Goal: Transaction & Acquisition: Purchase product/service

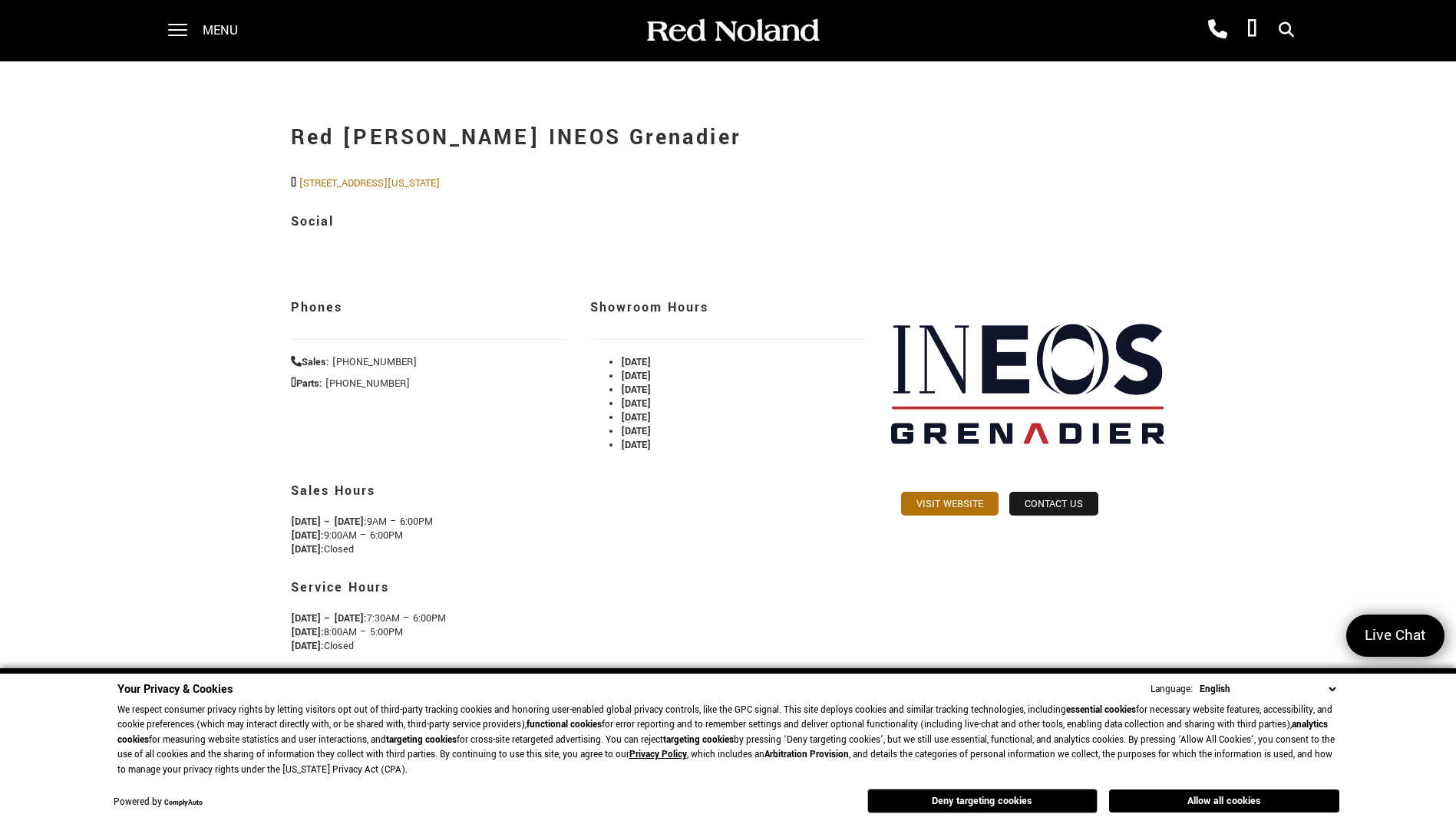
click at [193, 30] on div "Menu" at bounding box center [208, 30] width 111 height 62
click at [181, 26] on span at bounding box center [177, 25] width 19 height 2
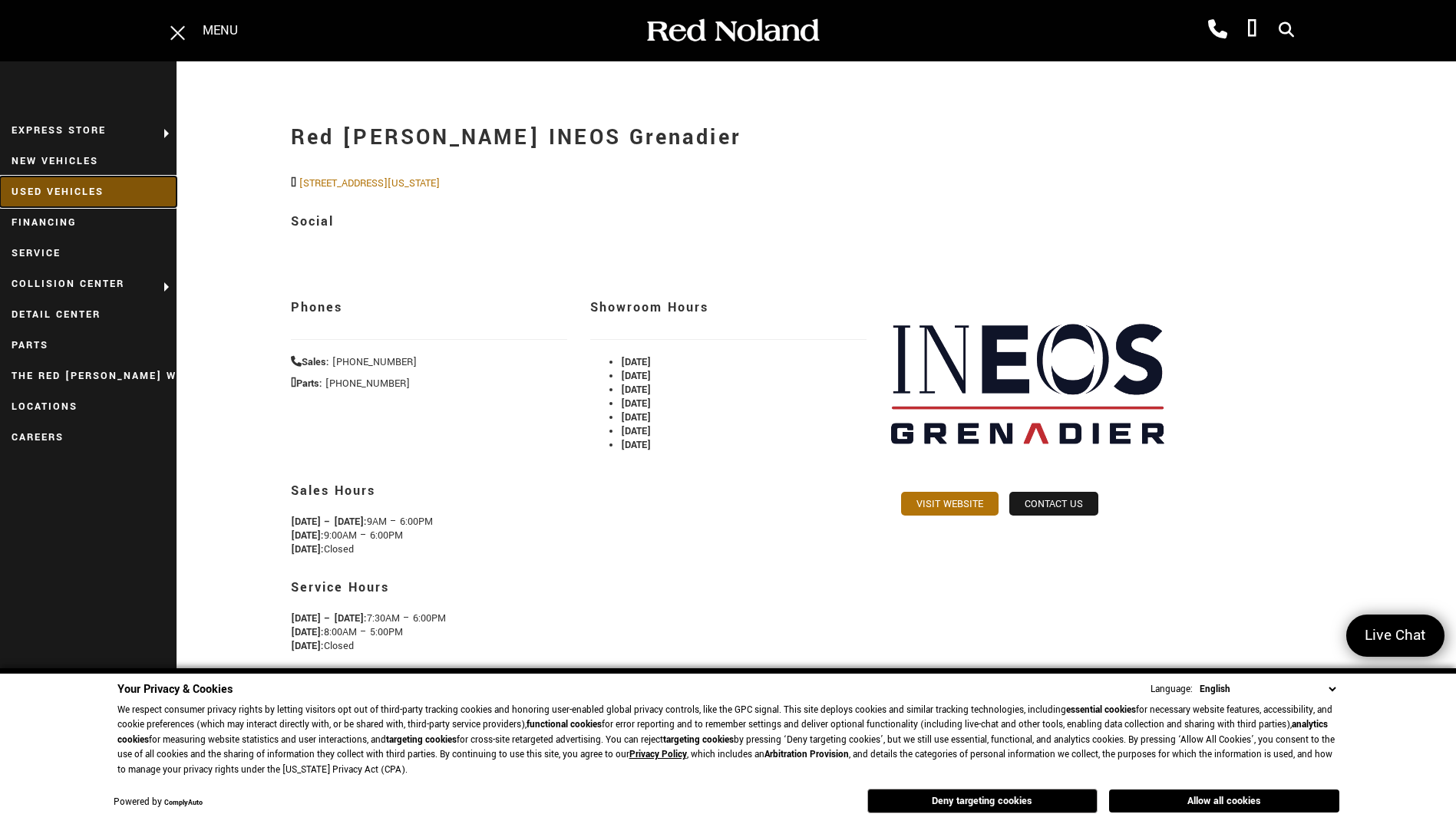
click at [71, 190] on link "Used Vehicles" at bounding box center [88, 191] width 176 height 30
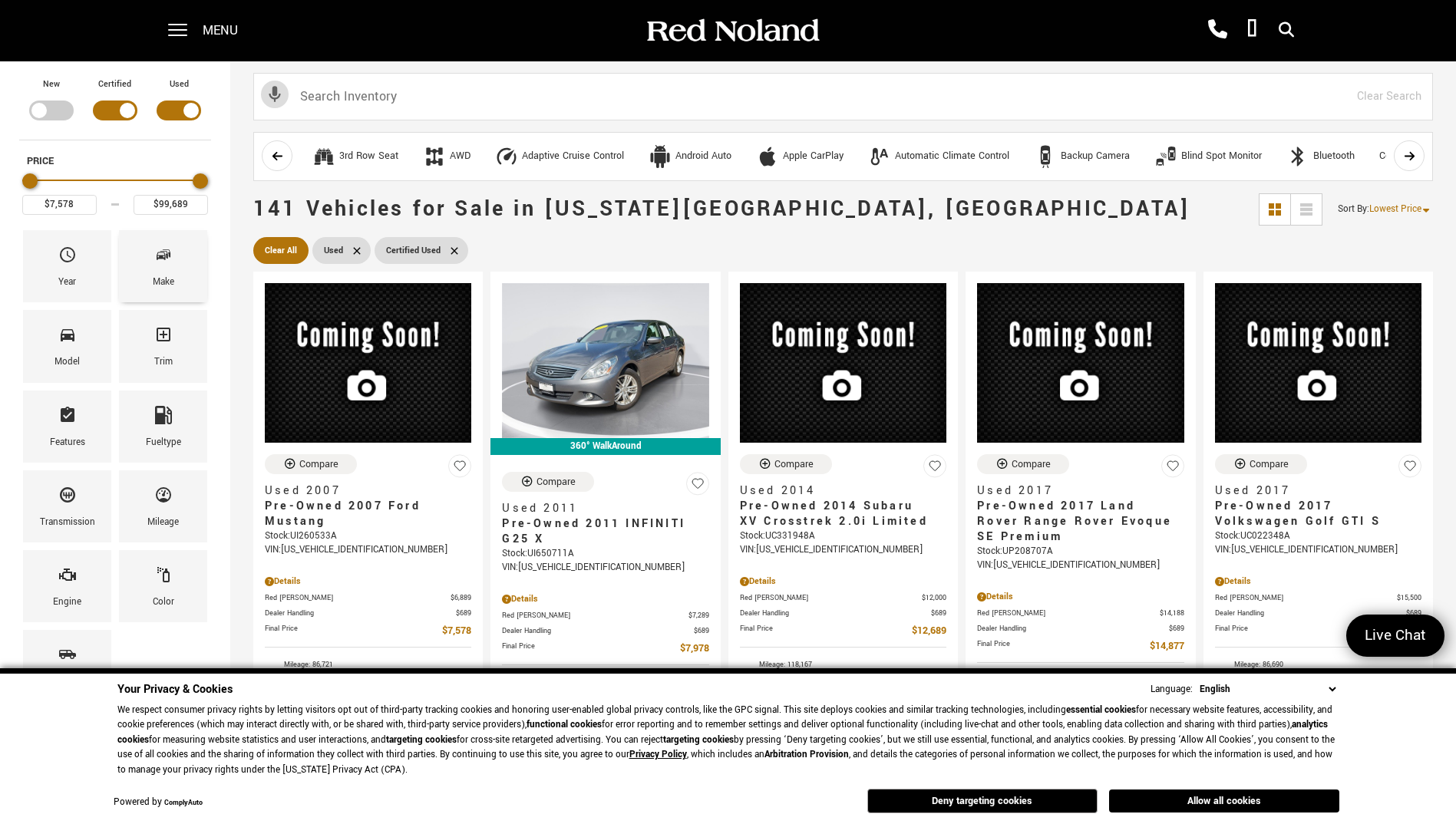
click at [168, 270] on span "Make" at bounding box center [164, 257] width 18 height 32
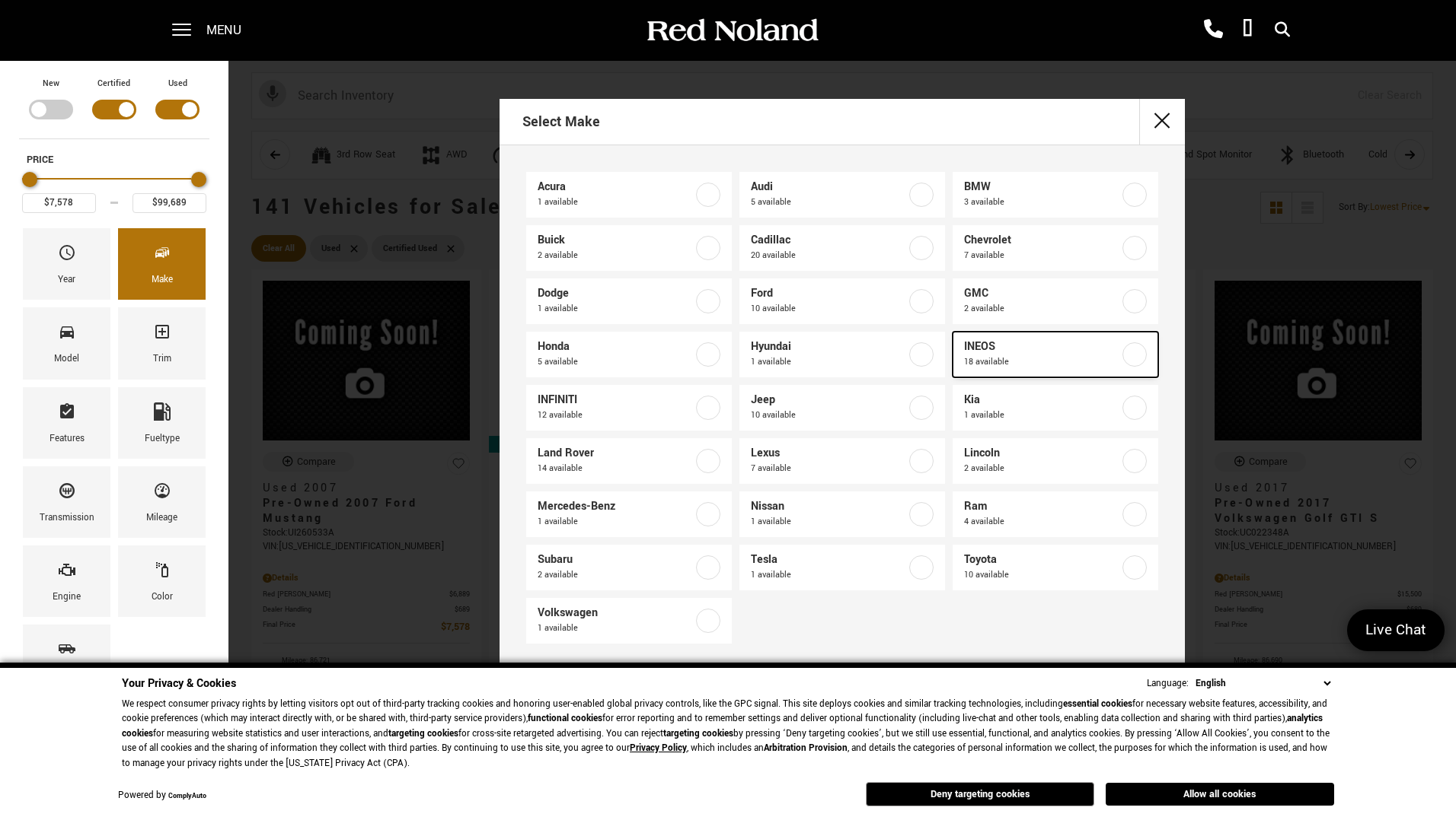
click at [1049, 350] on span "INEOS" at bounding box center [1041, 347] width 155 height 15
type input "$70,678"
type input "$92,688"
checkbox input "true"
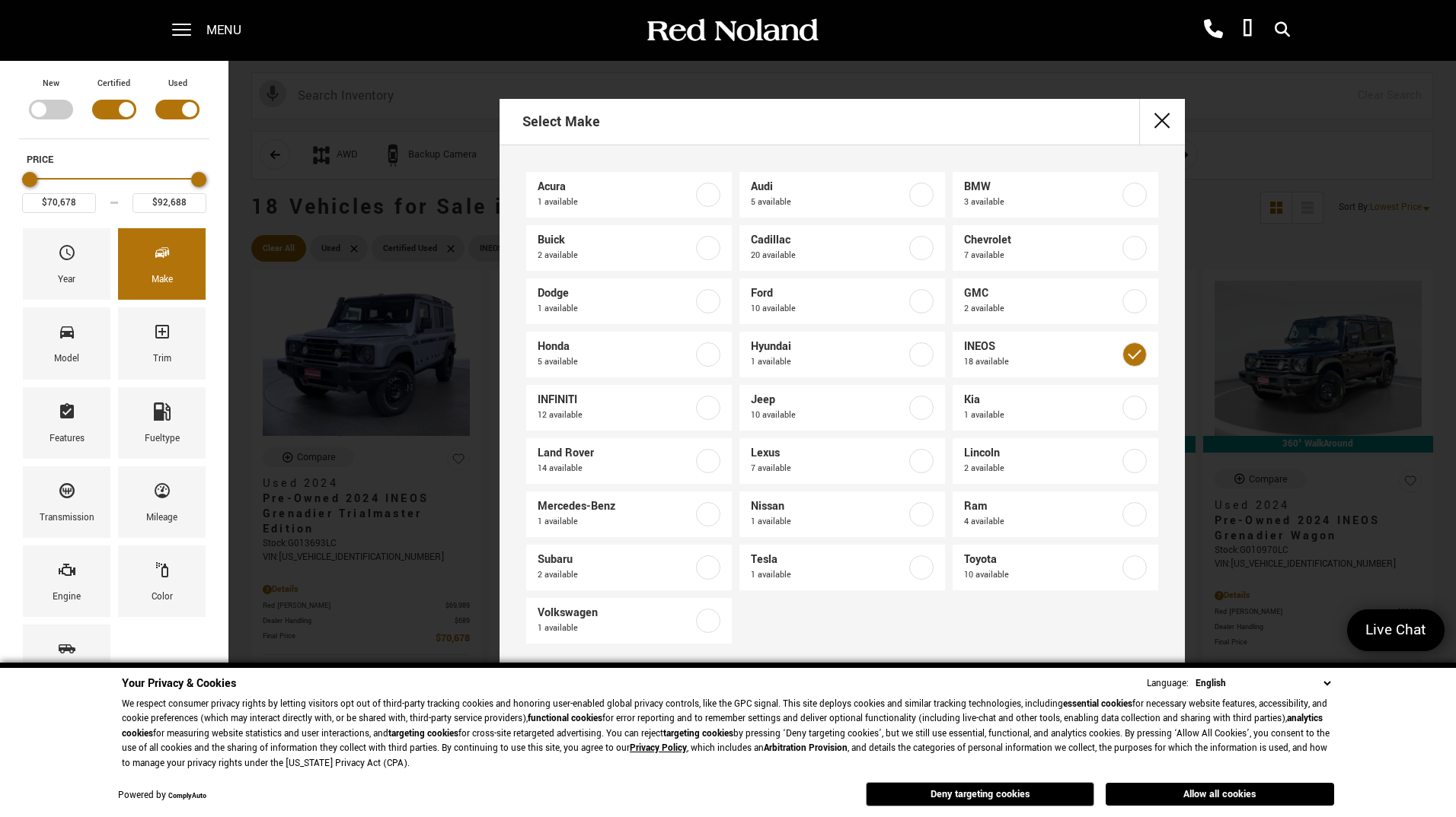
click at [1047, 794] on button "Deny targeting cookies" at bounding box center [979, 794] width 229 height 25
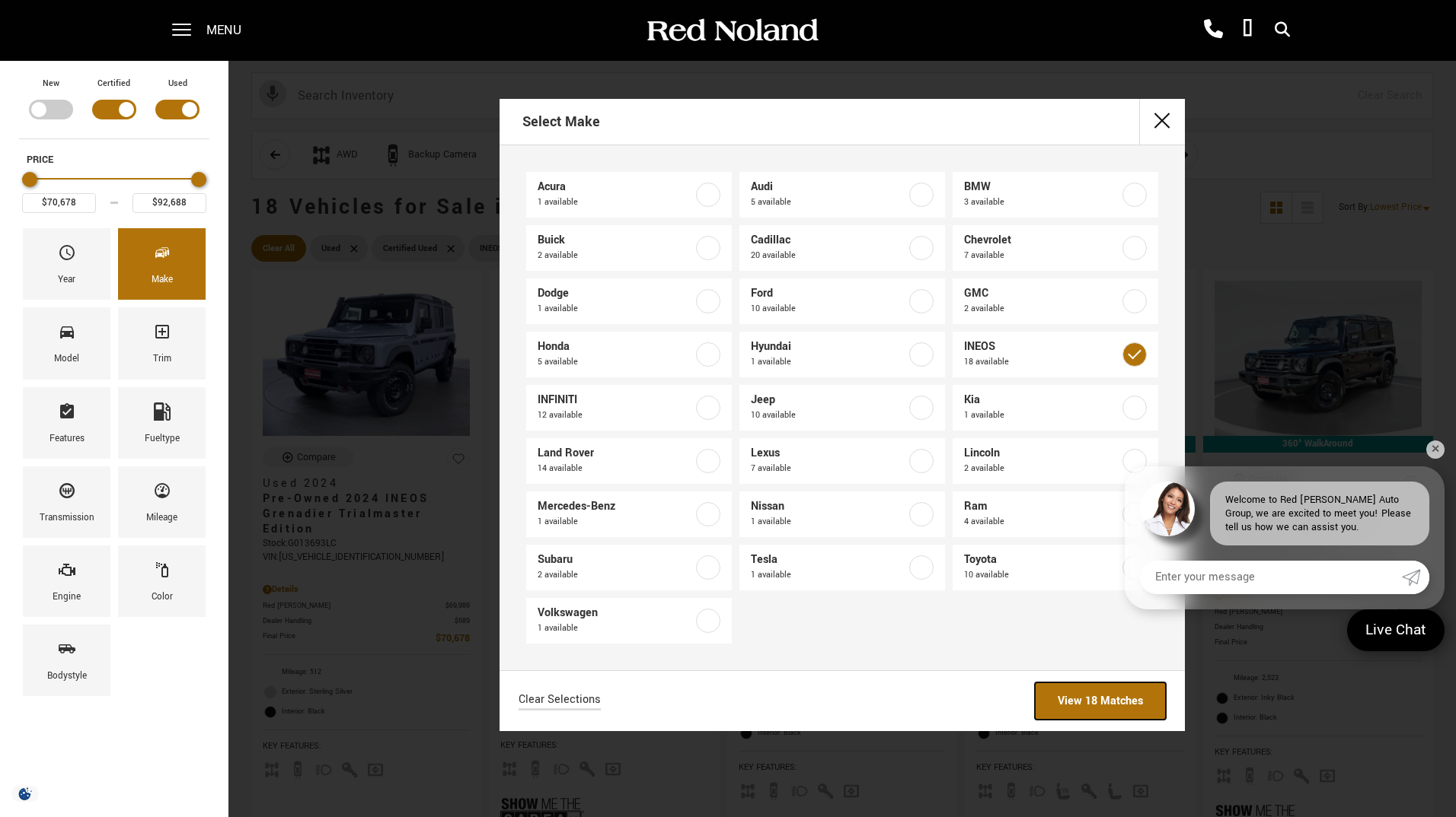
click at [1108, 696] on link "View 18 Matches" at bounding box center [1101, 701] width 131 height 37
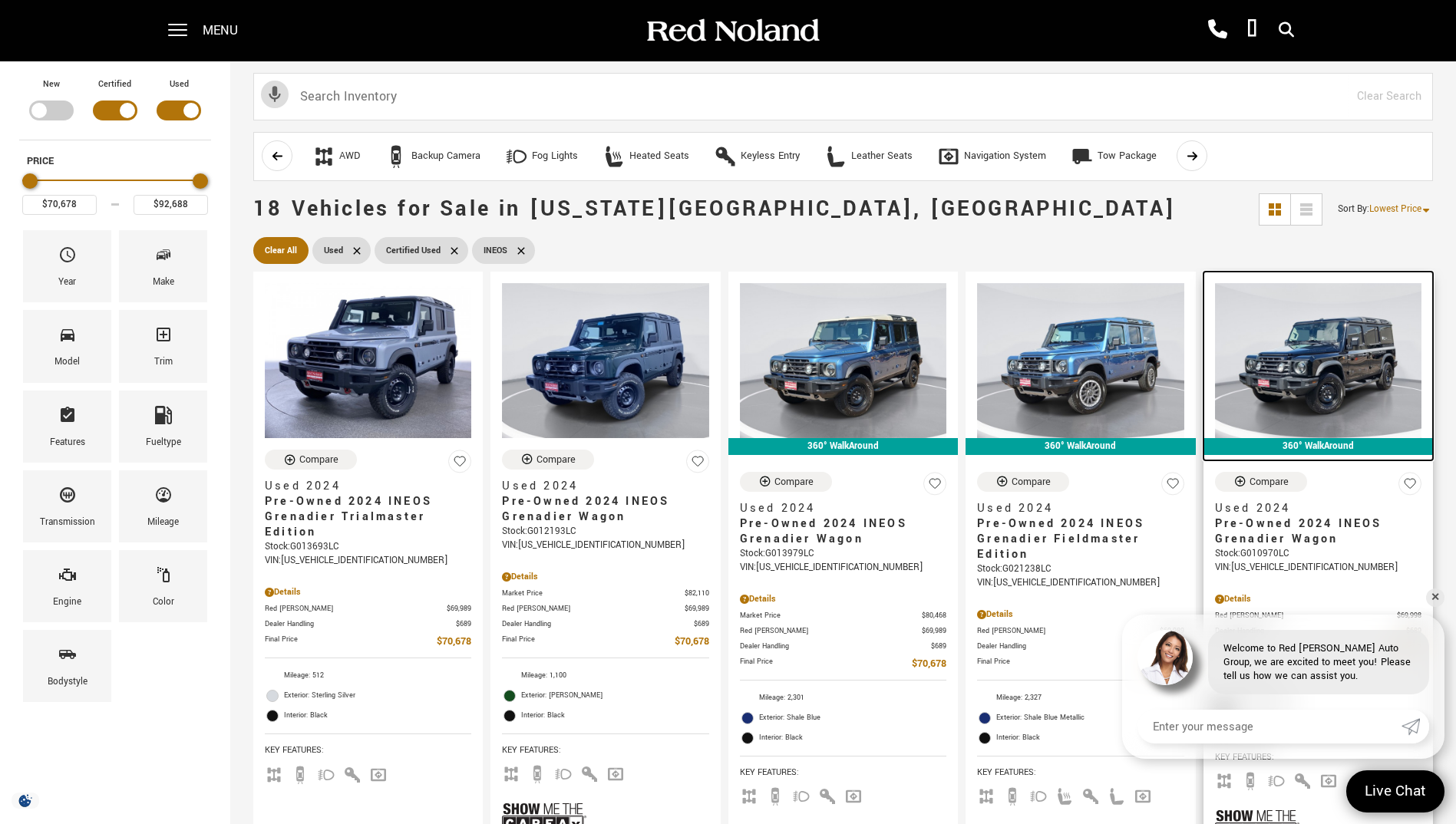
click at [1433, 446] on div "360° WalkAround" at bounding box center [1318, 446] width 230 height 17
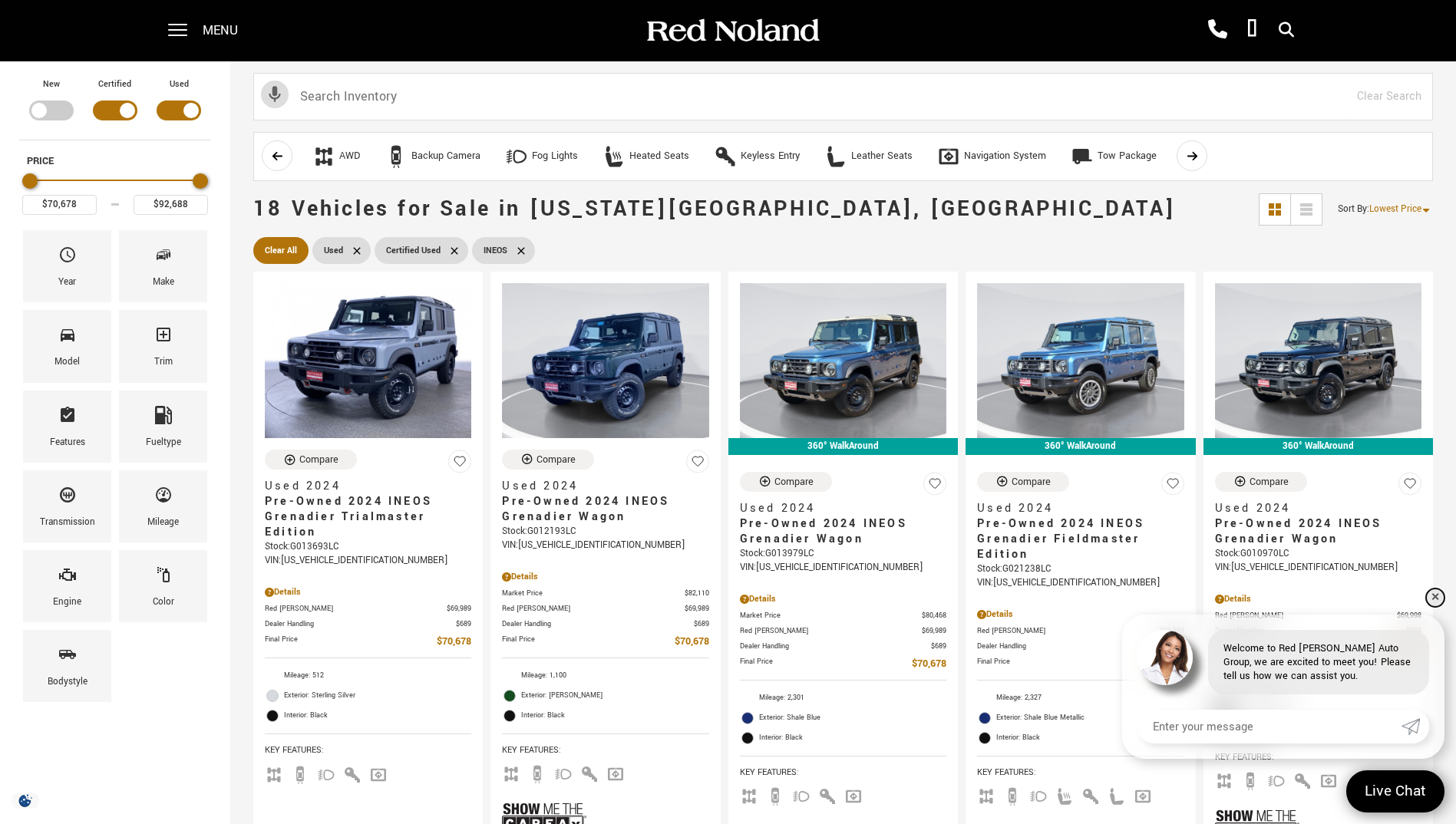
click at [1433, 593] on link "✕" at bounding box center [1436, 598] width 18 height 18
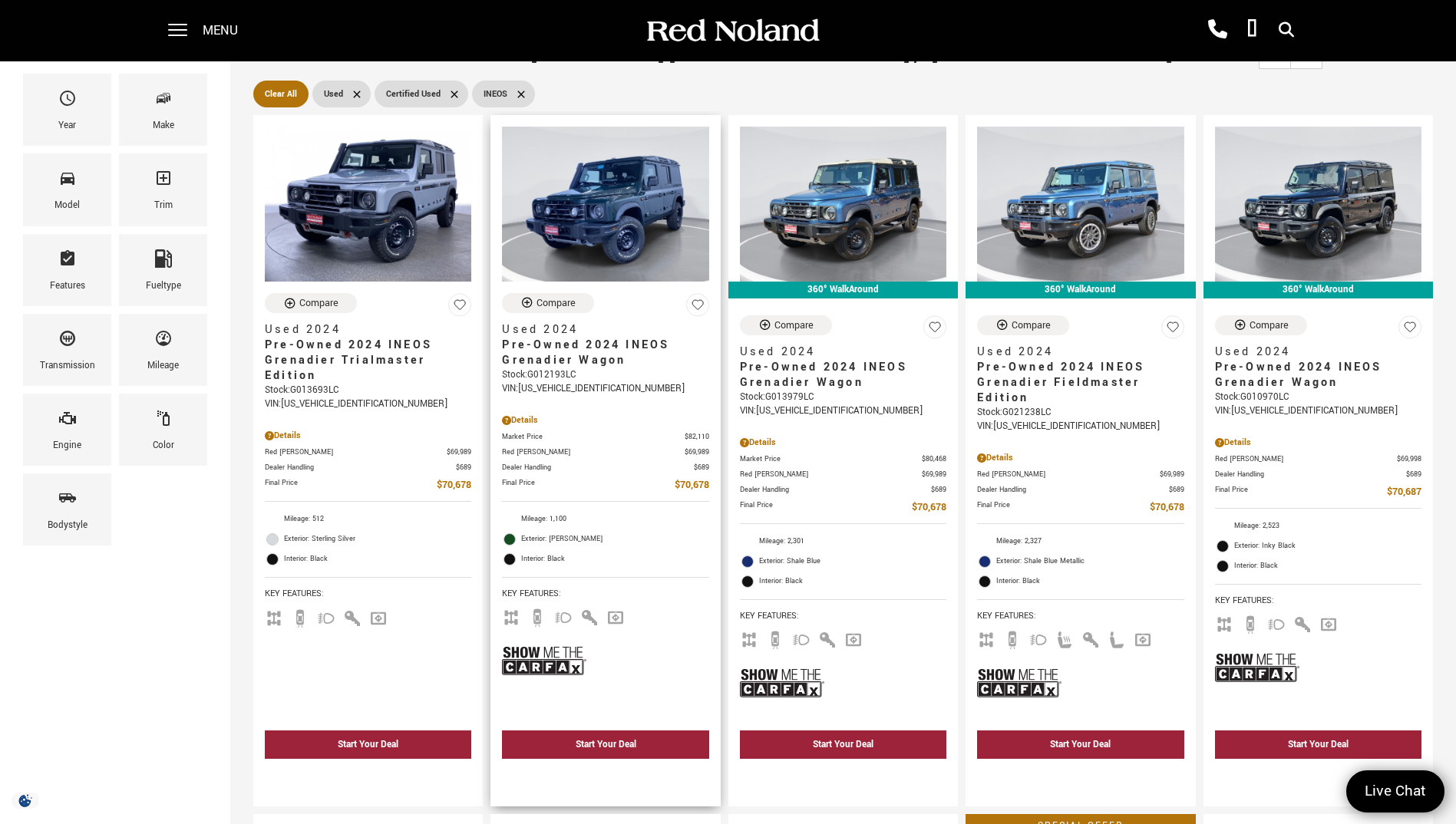
scroll to position [153, 0]
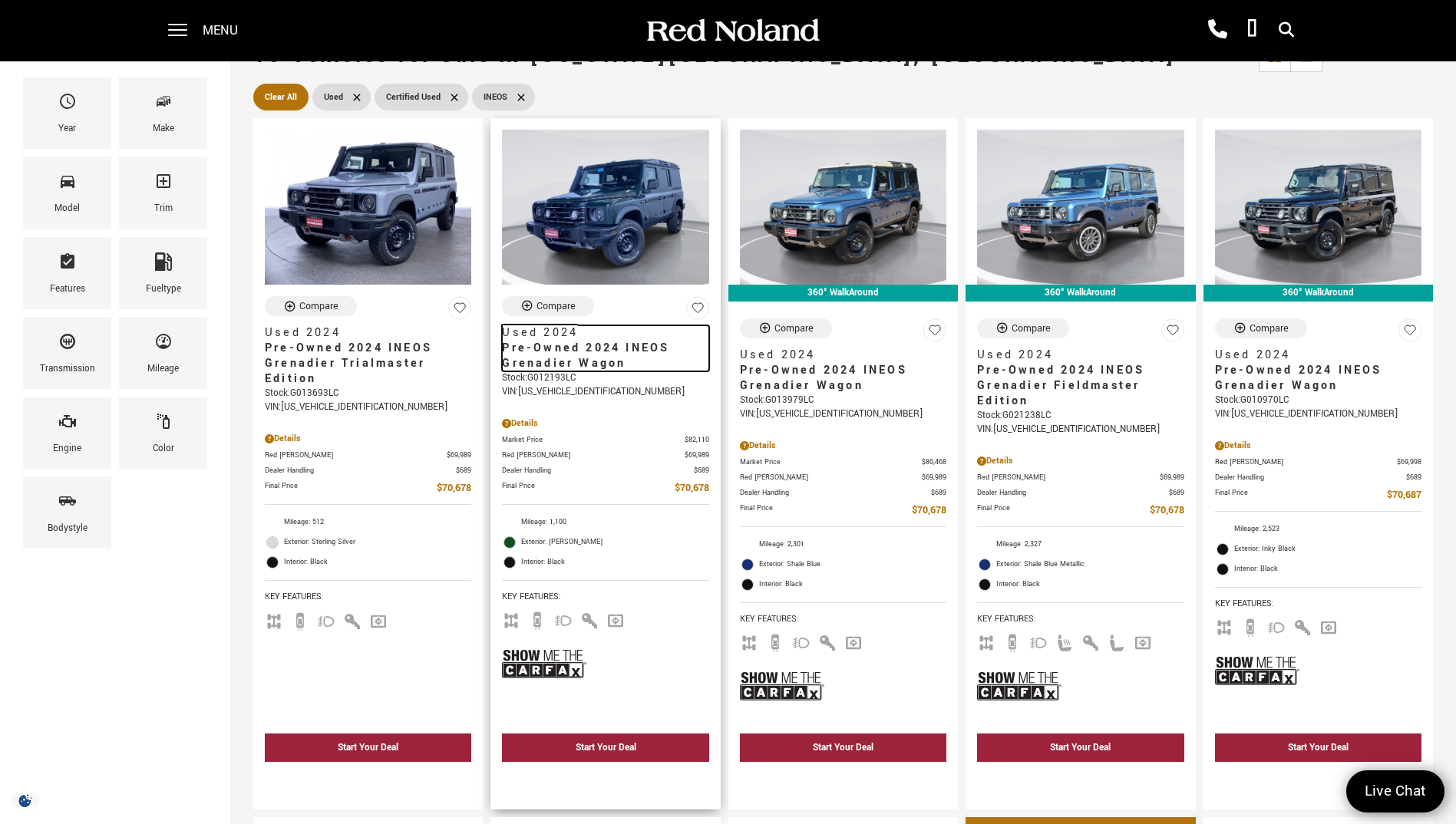
click at [612, 353] on span "Pre-Owned 2024 INEOS Grenadier Wagon" at bounding box center [599, 356] width 195 height 30
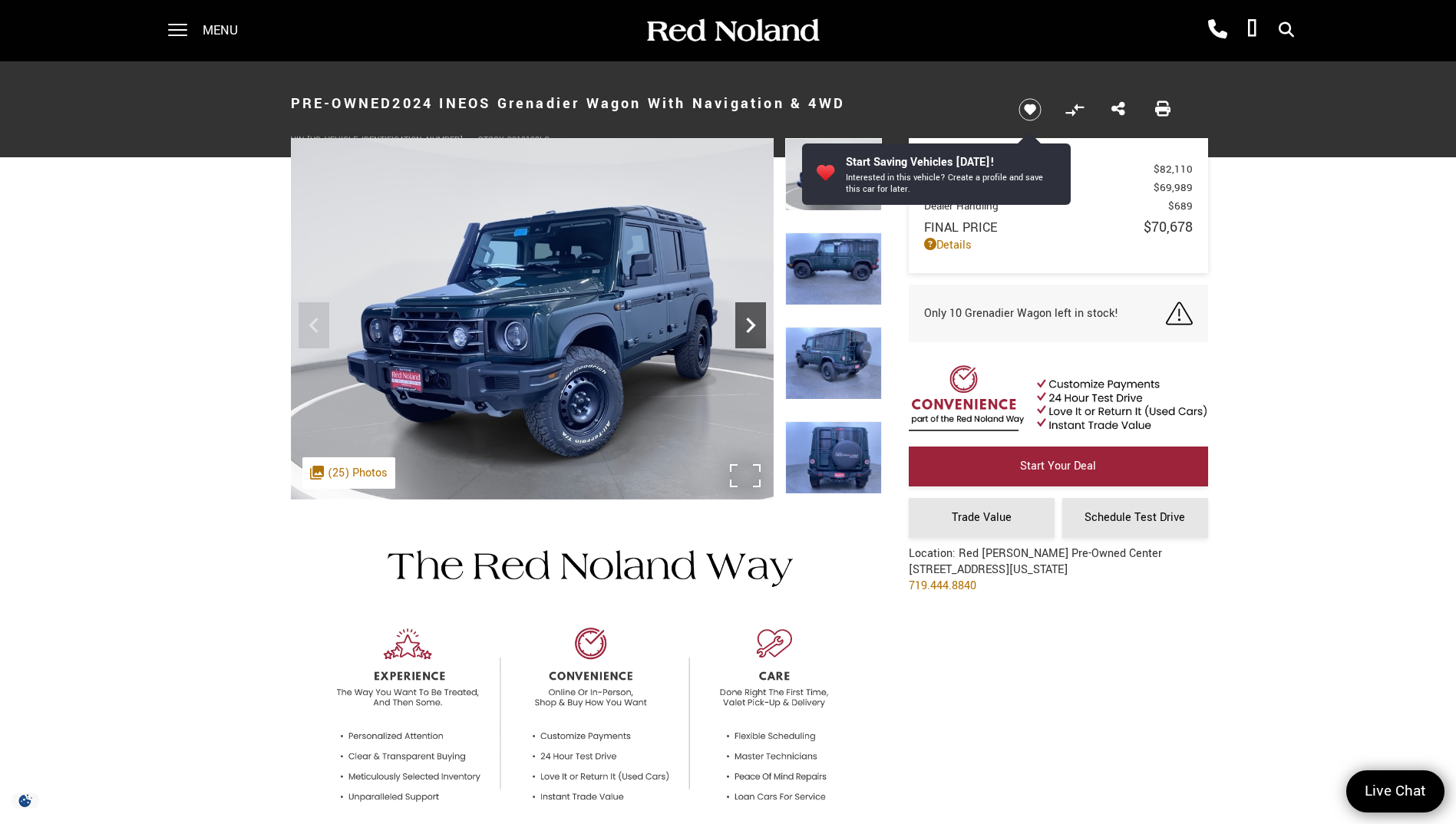
click at [746, 327] on icon "Next" at bounding box center [750, 325] width 30 height 30
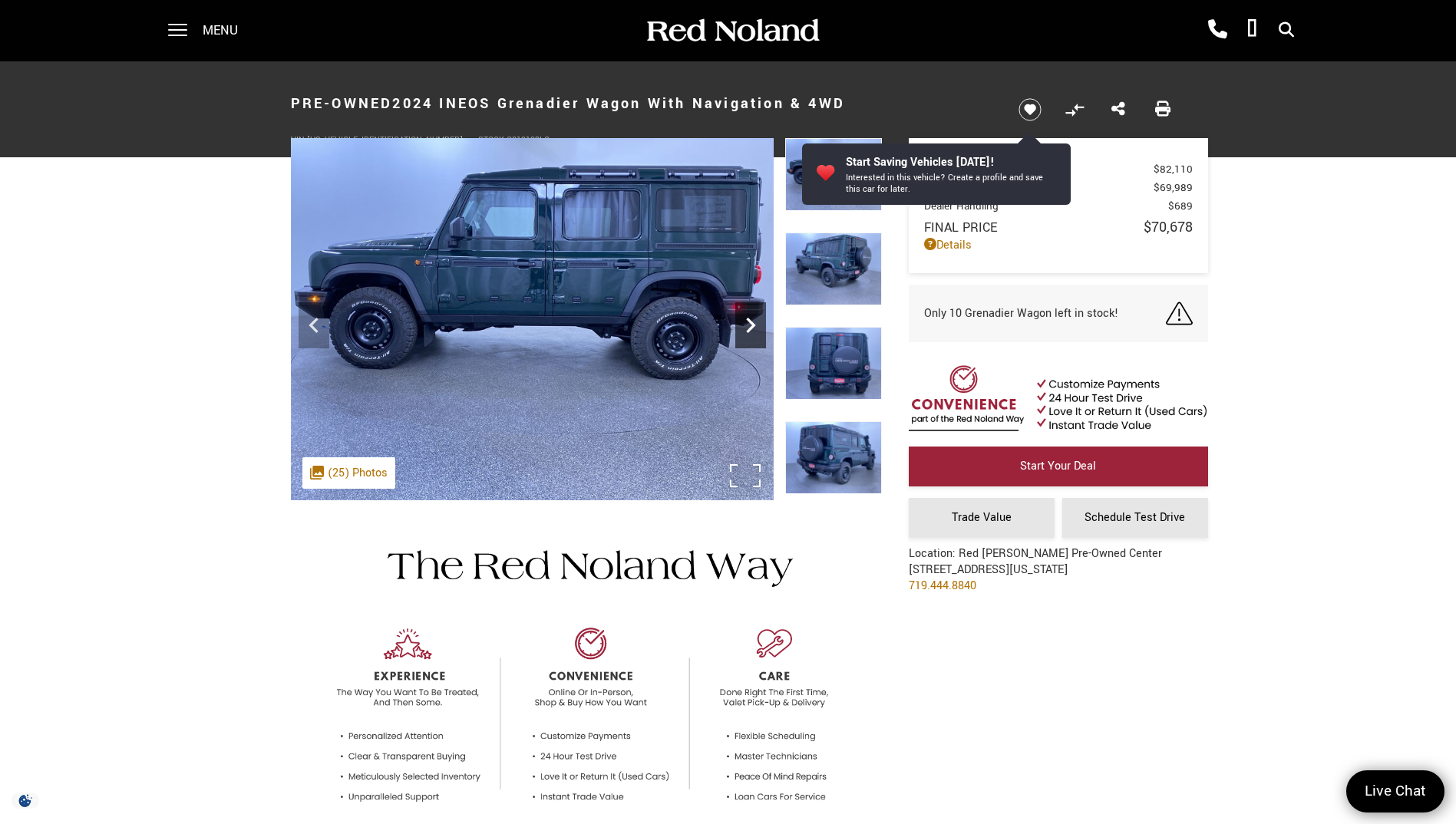
click at [746, 327] on icon "Next" at bounding box center [750, 325] width 30 height 30
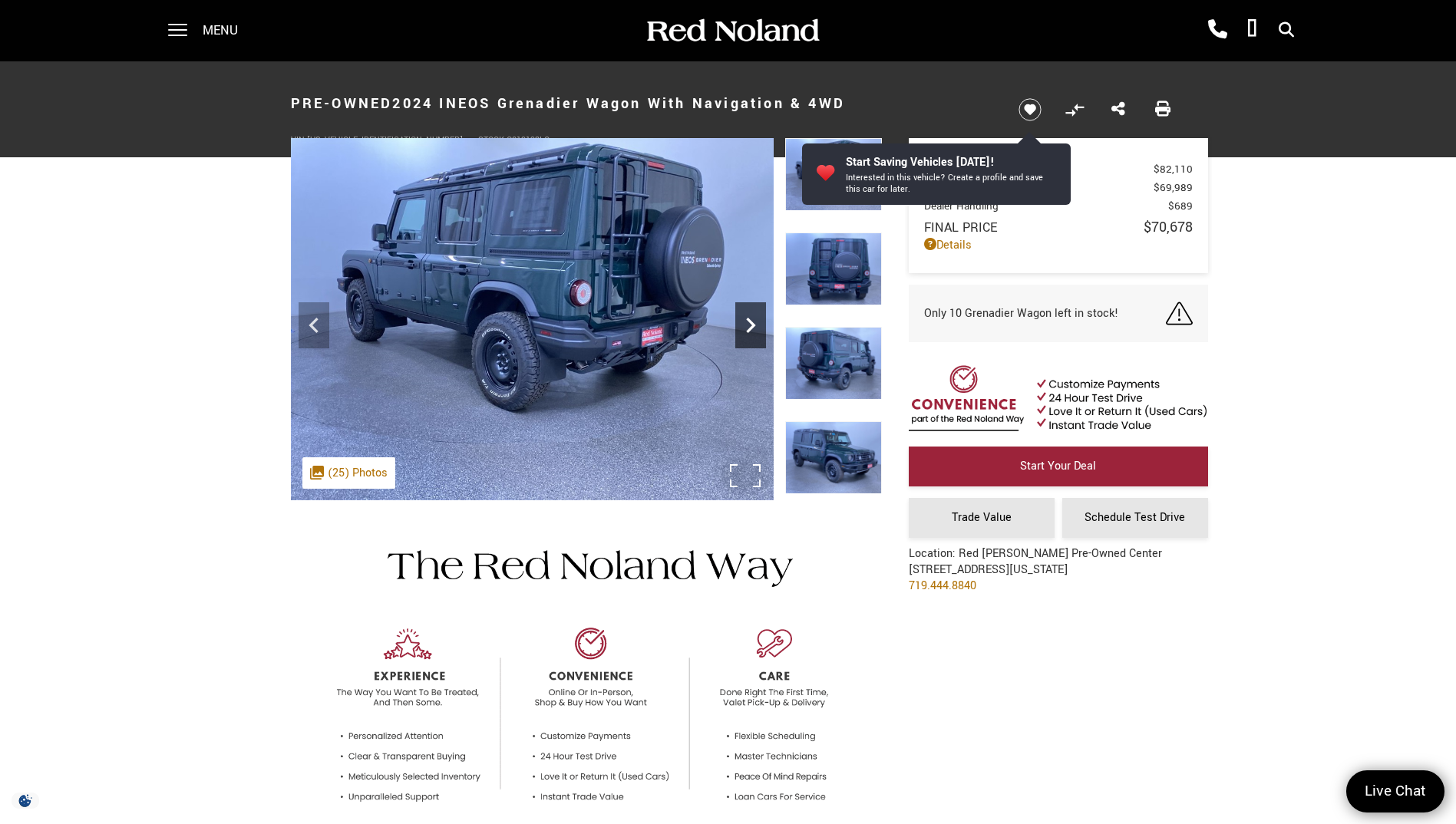
click at [747, 326] on icon "Next" at bounding box center [750, 325] width 30 height 30
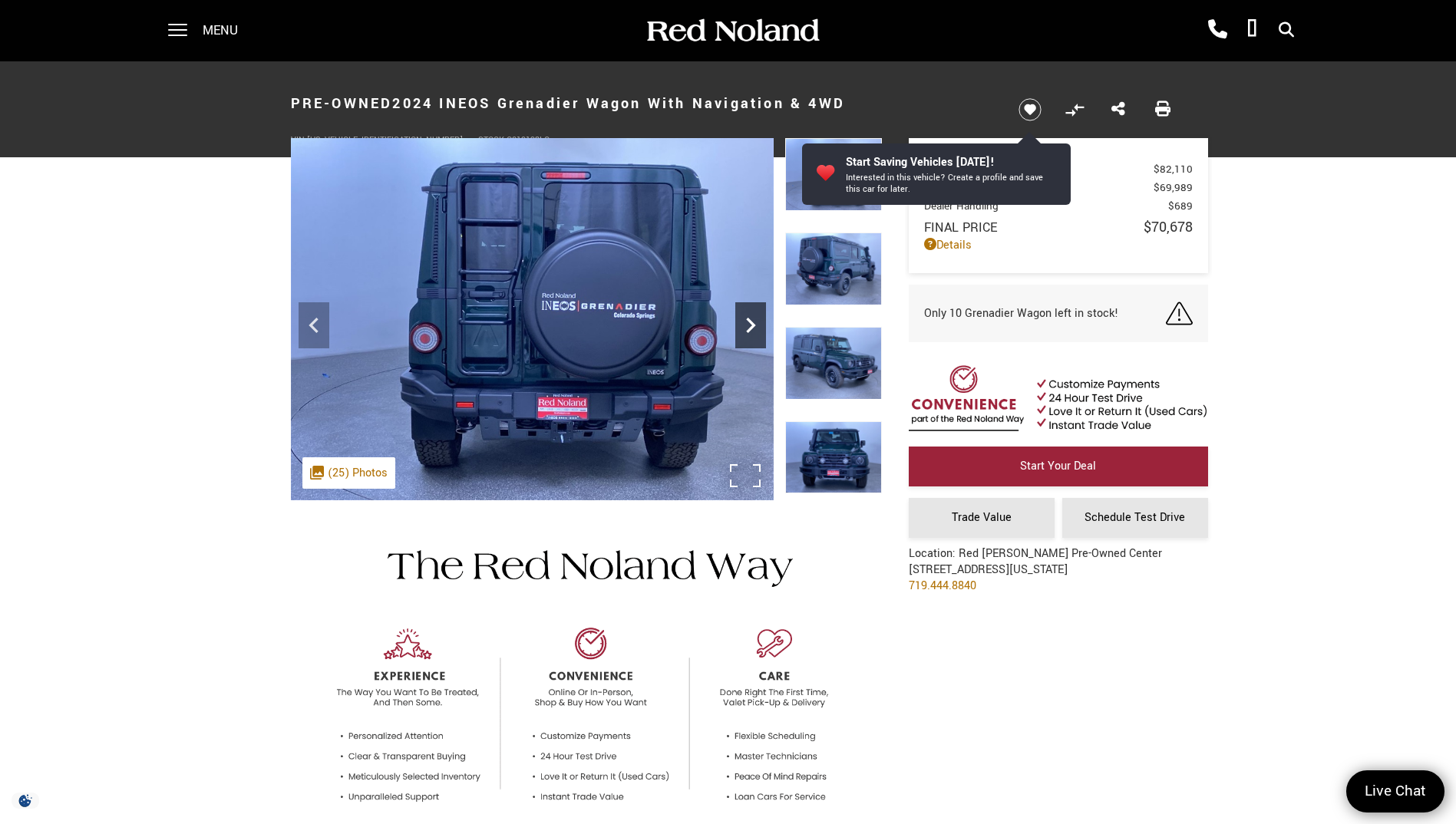
click at [747, 326] on icon "Next" at bounding box center [750, 325] width 30 height 30
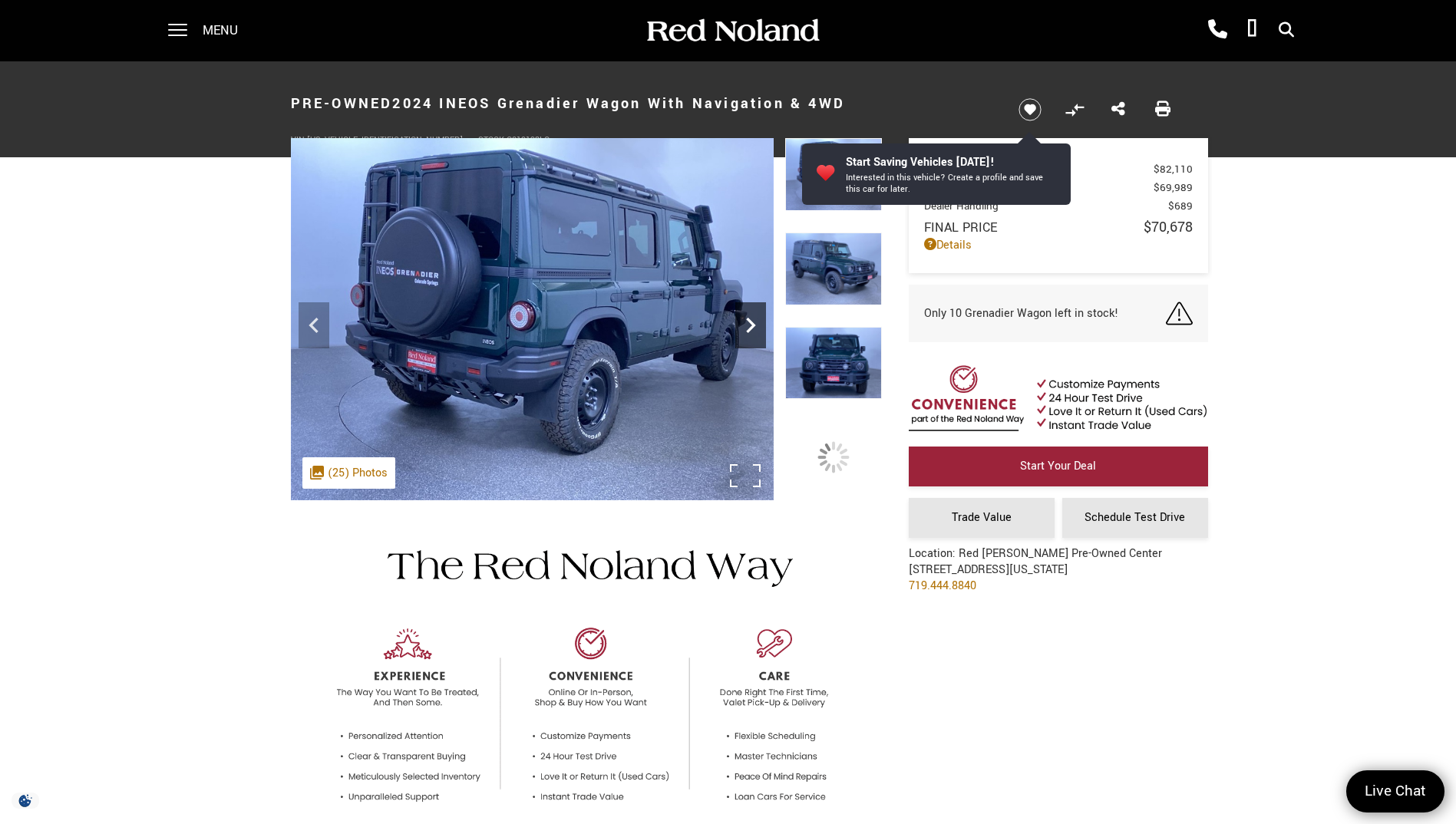
click at [747, 326] on icon "Next" at bounding box center [750, 325] width 30 height 30
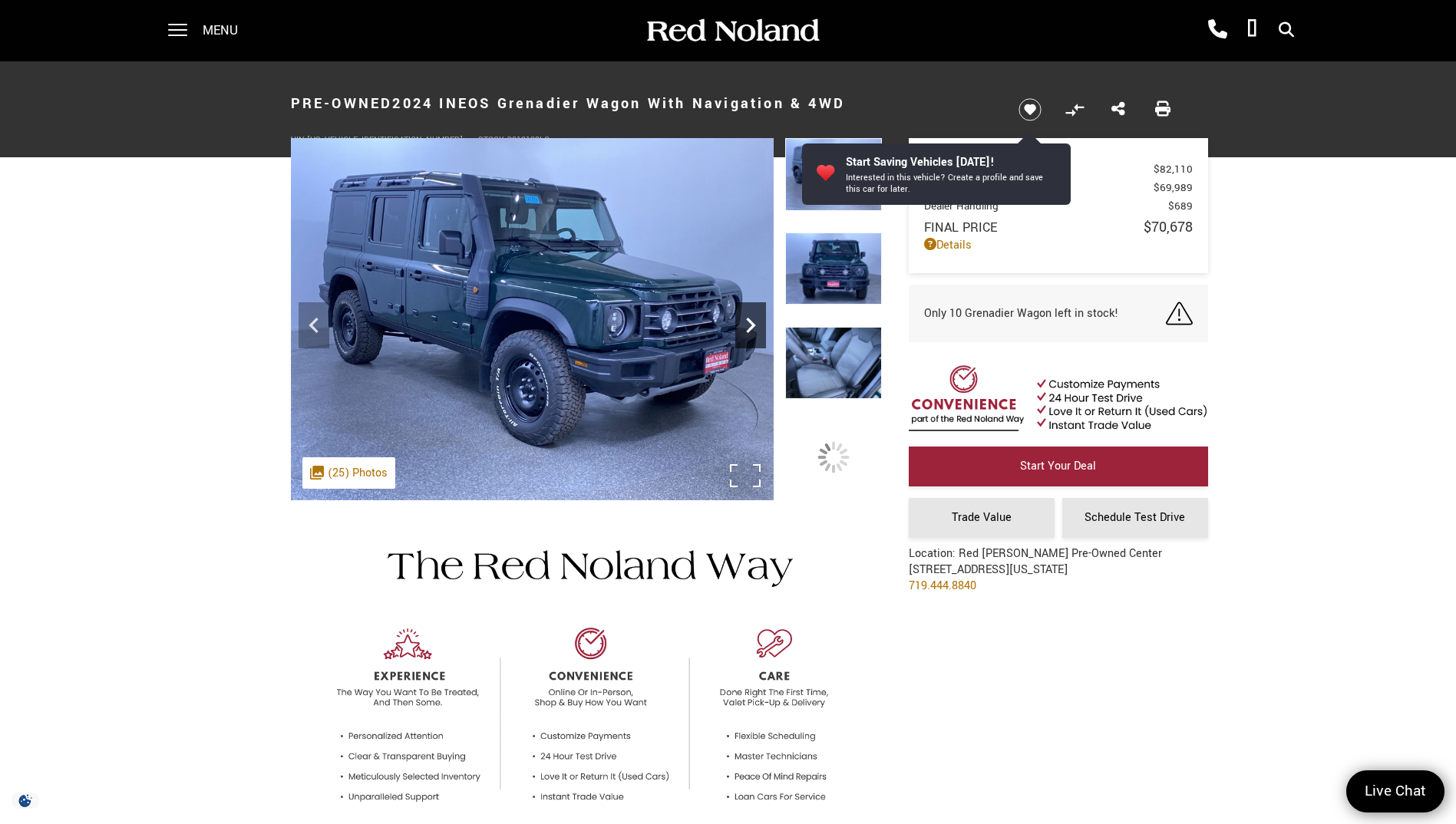
click at [747, 326] on icon "Next" at bounding box center [750, 325] width 30 height 30
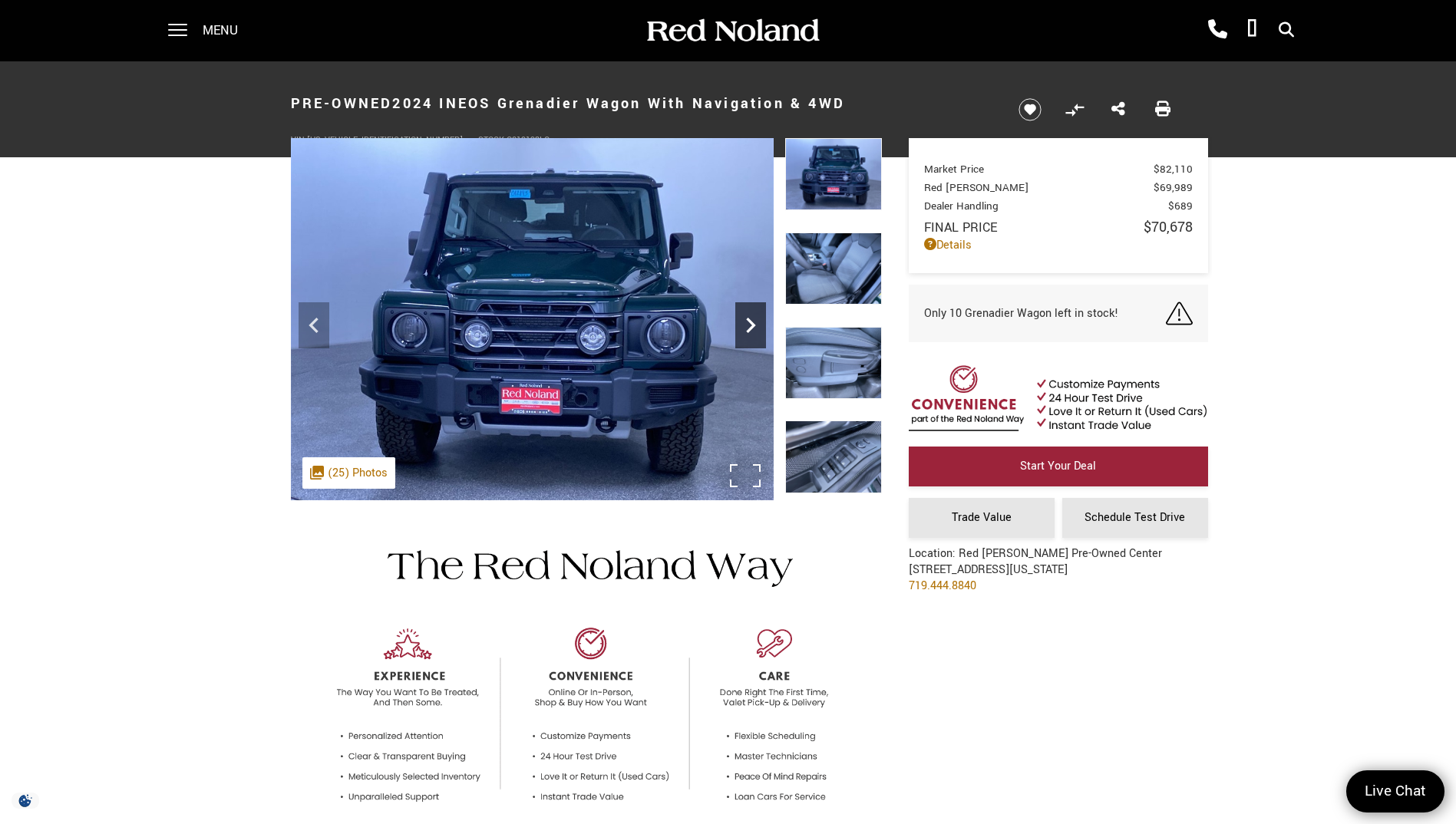
click at [747, 326] on icon "Next" at bounding box center [750, 325] width 30 height 30
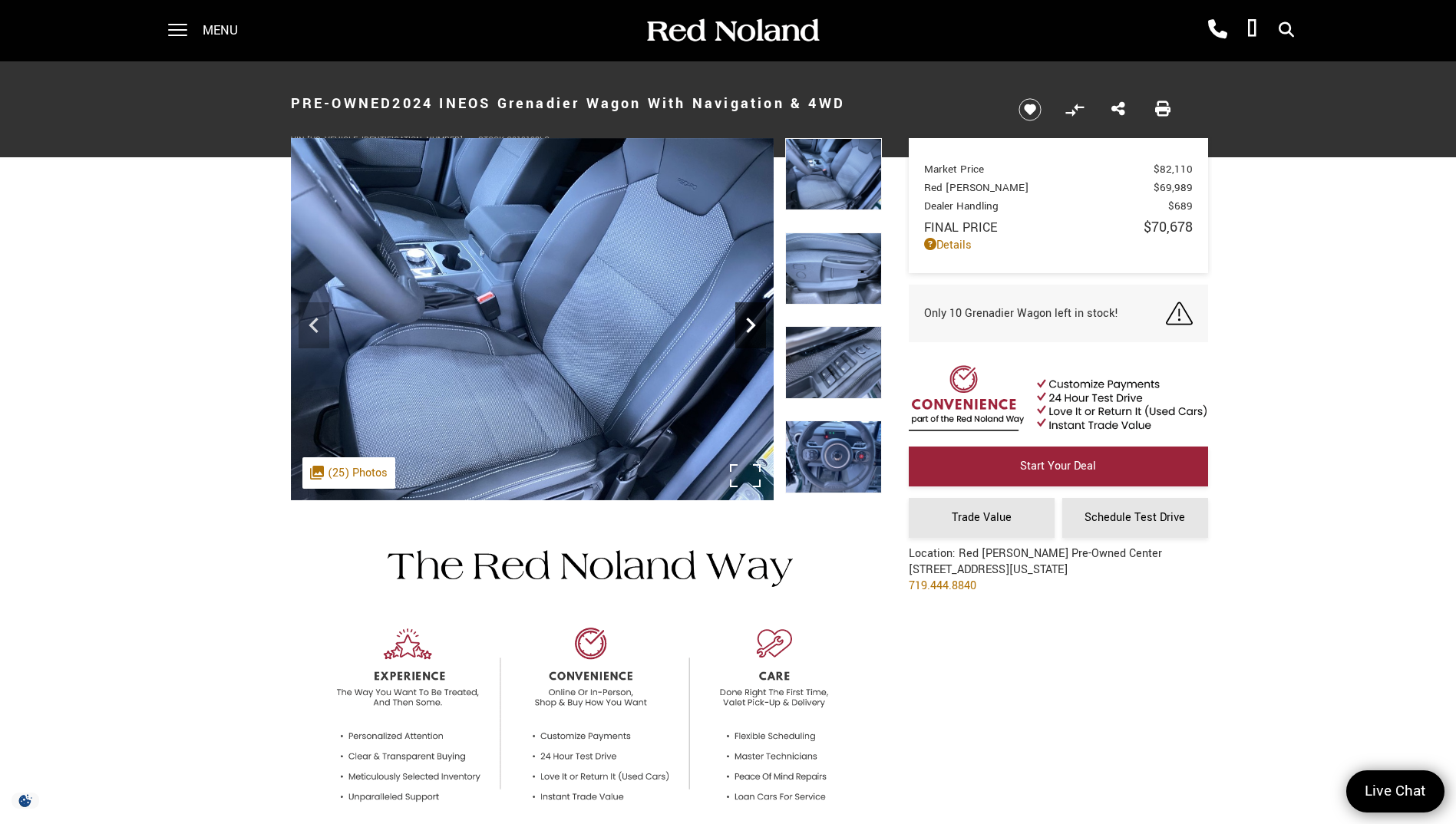
click at [748, 325] on icon "Next" at bounding box center [750, 325] width 30 height 30
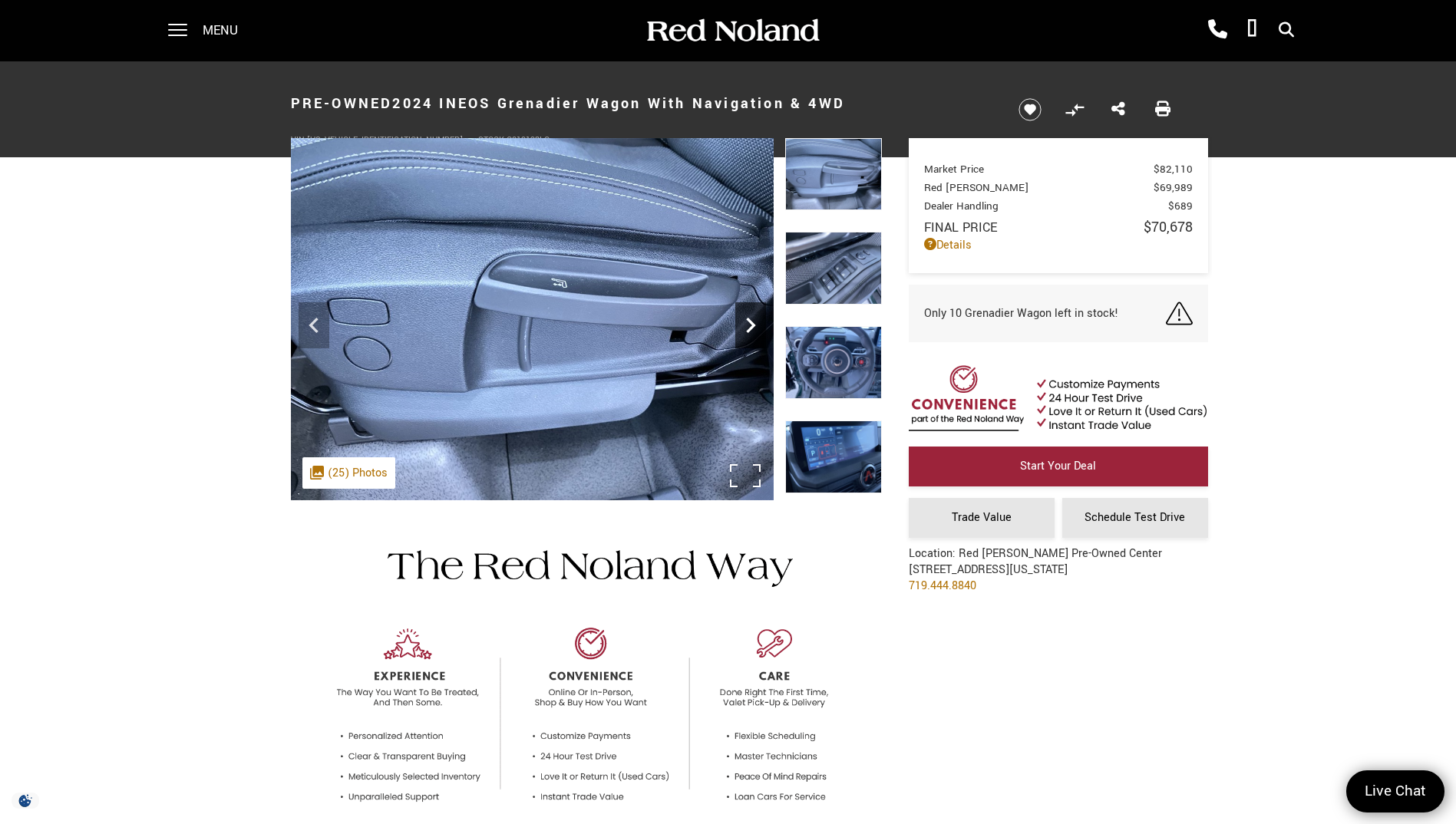
click at [750, 324] on icon "Next" at bounding box center [750, 325] width 30 height 30
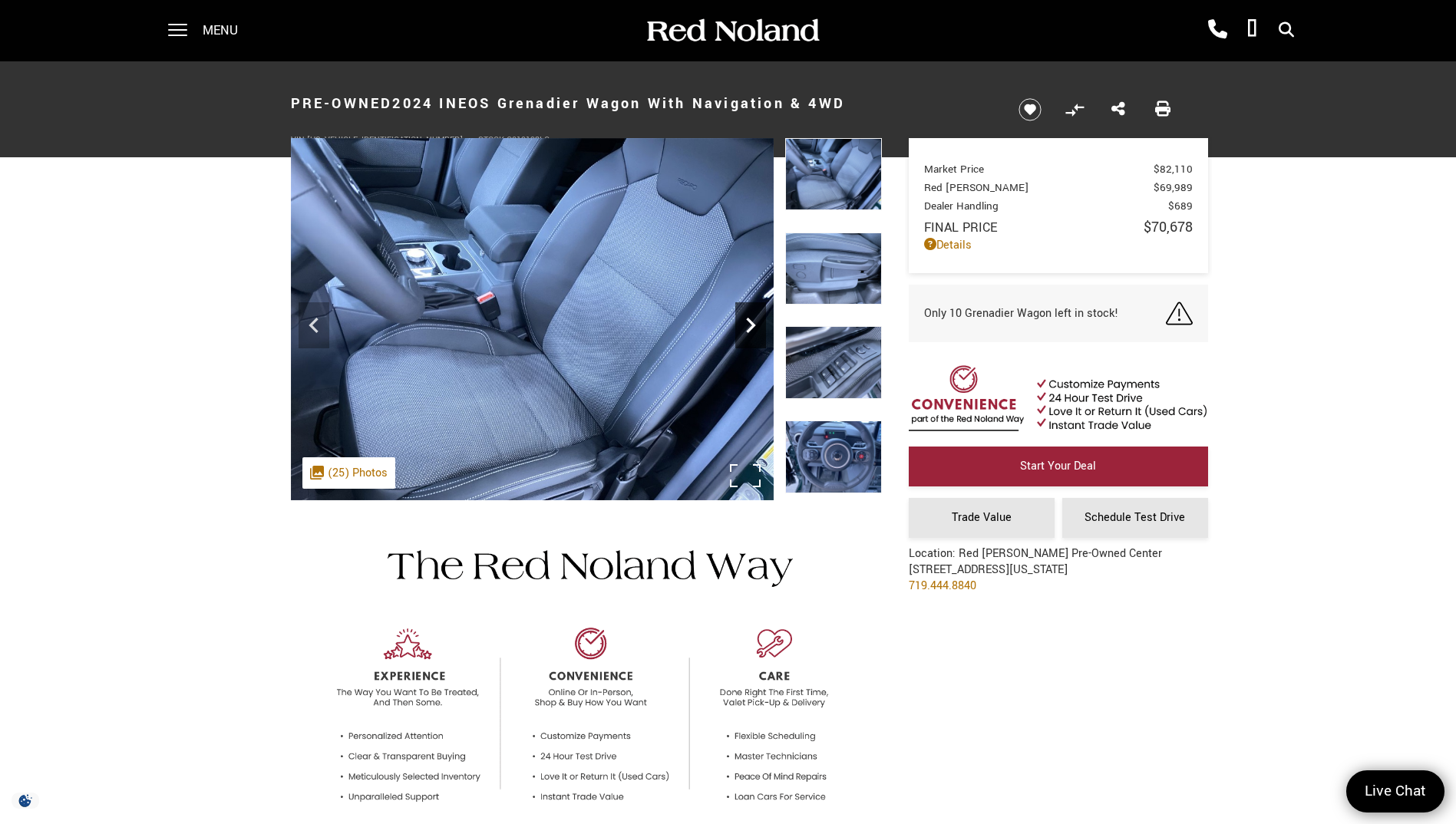
click at [750, 324] on icon "Next" at bounding box center [750, 325] width 30 height 30
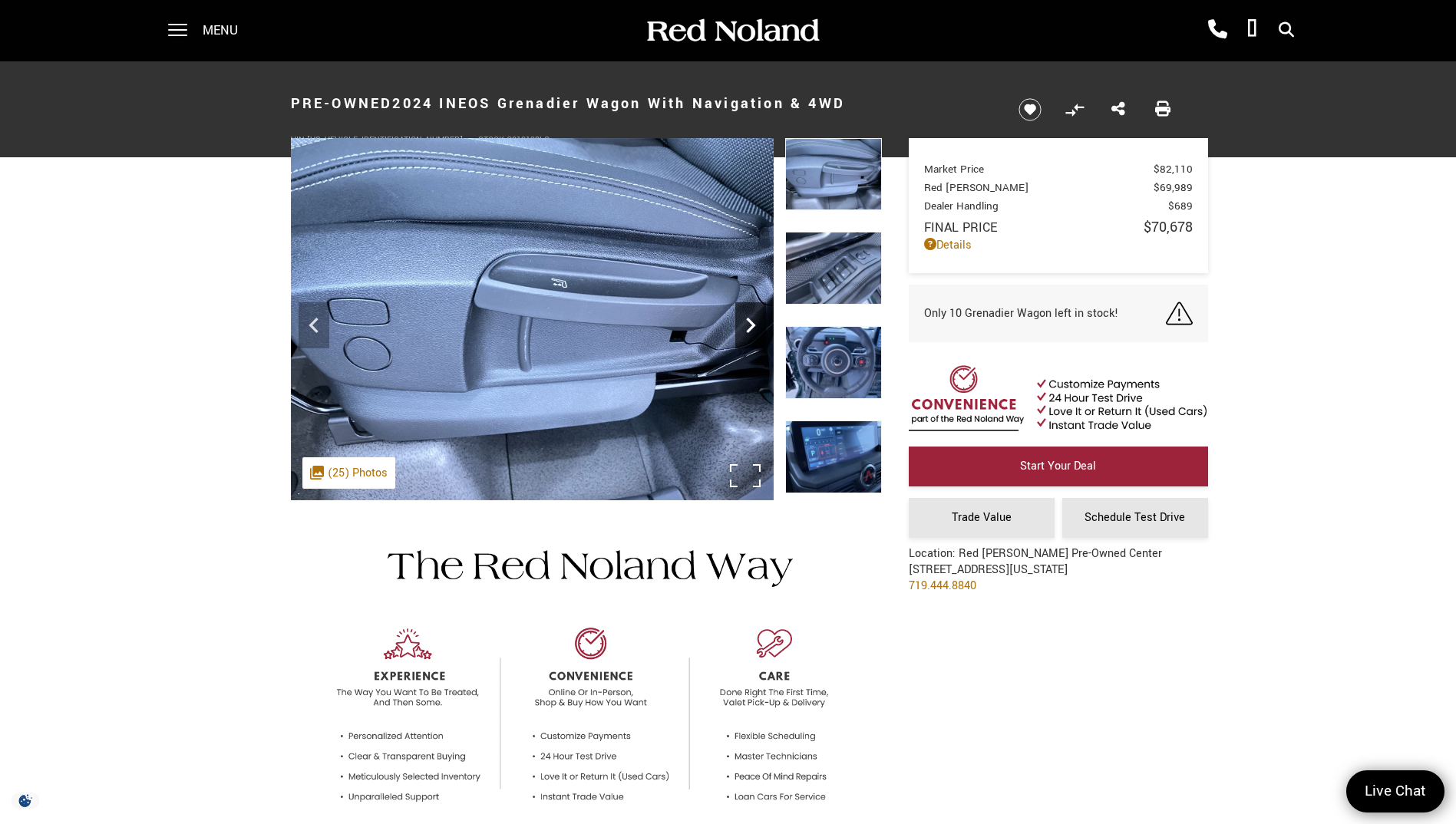
click at [750, 324] on icon "Next" at bounding box center [750, 325] width 30 height 30
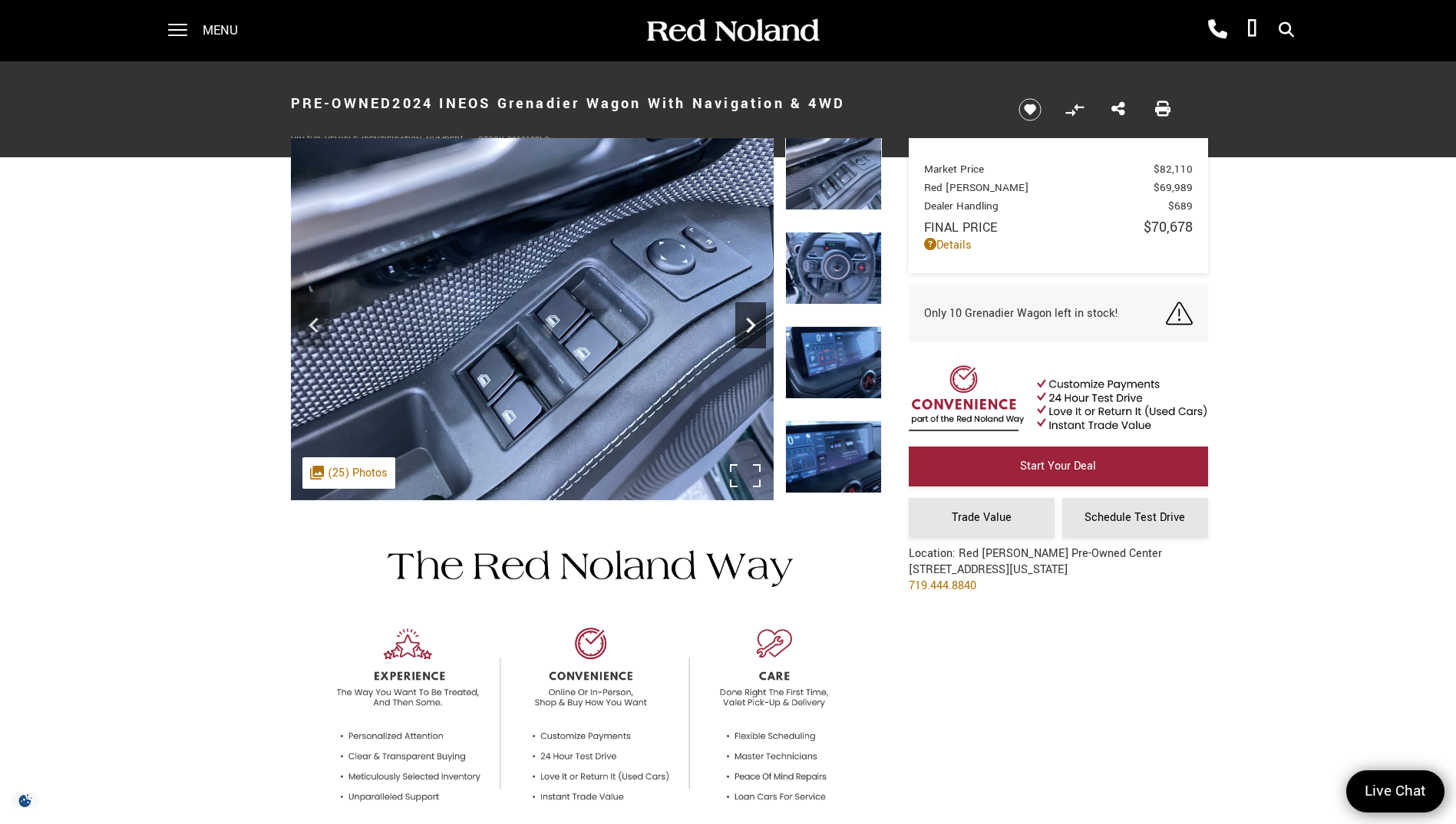
click at [750, 324] on icon "Next" at bounding box center [750, 325] width 30 height 30
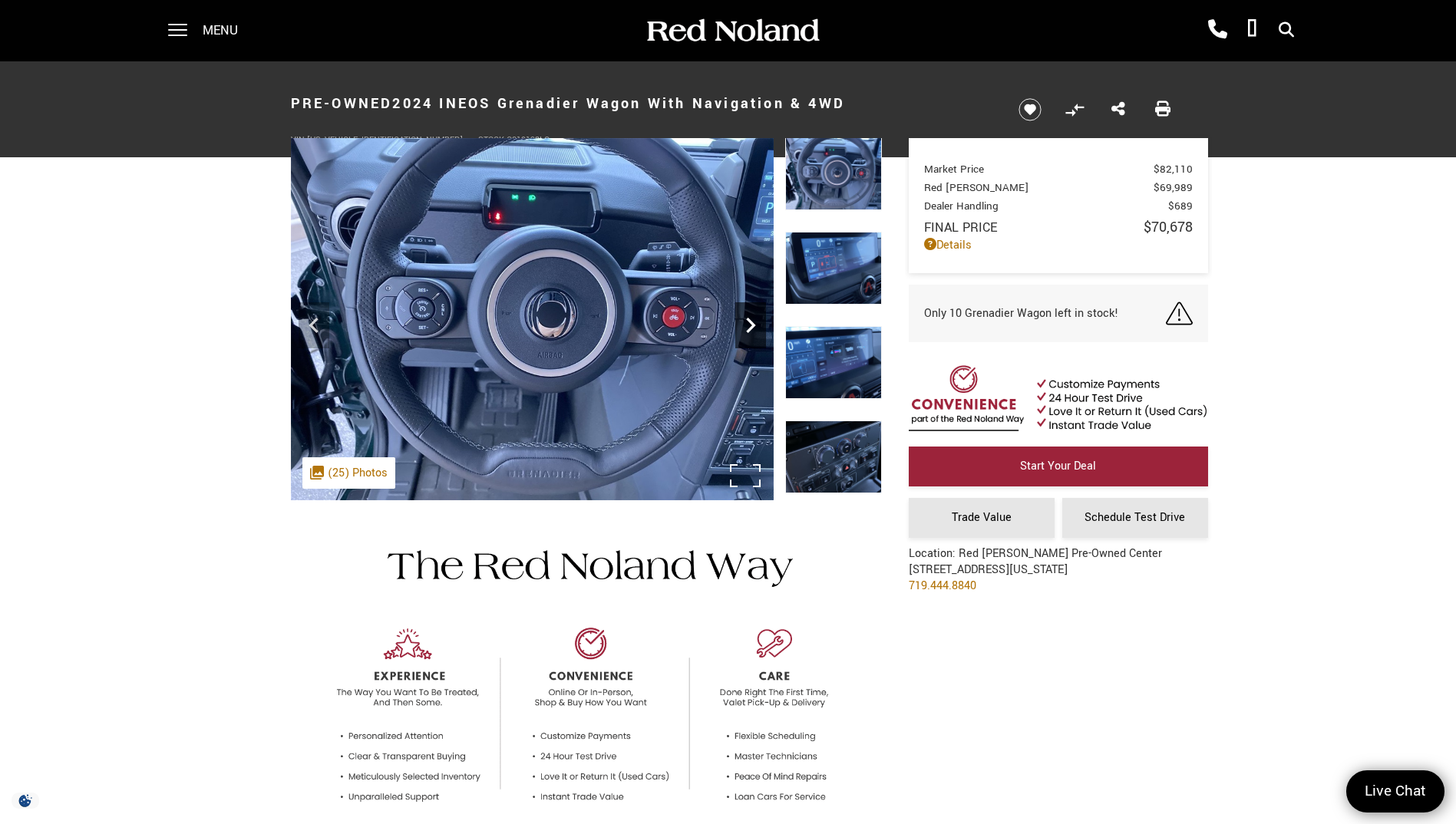
click at [751, 323] on icon "Next" at bounding box center [750, 325] width 30 height 30
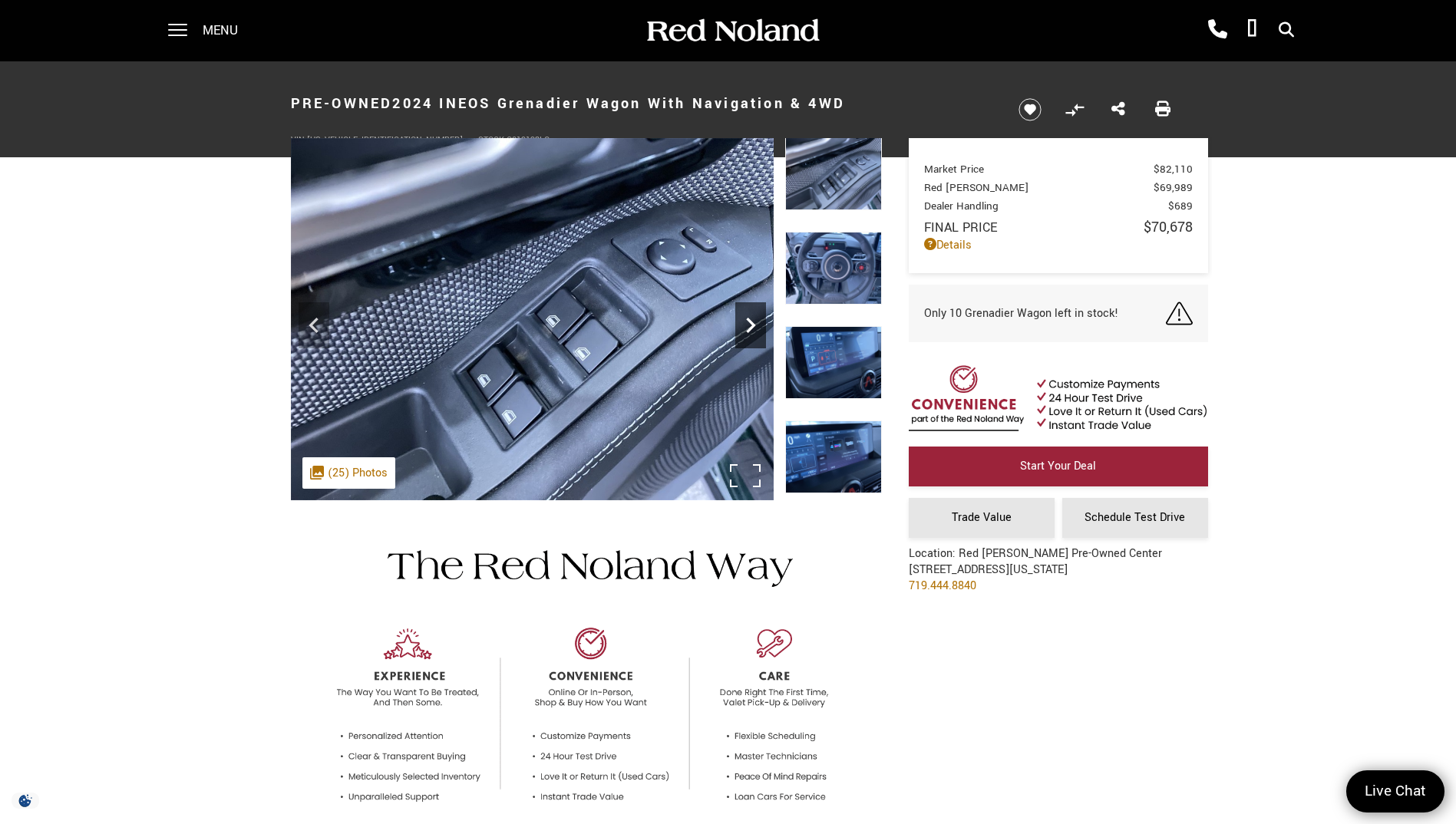
click at [751, 323] on icon "Next" at bounding box center [751, 325] width 9 height 16
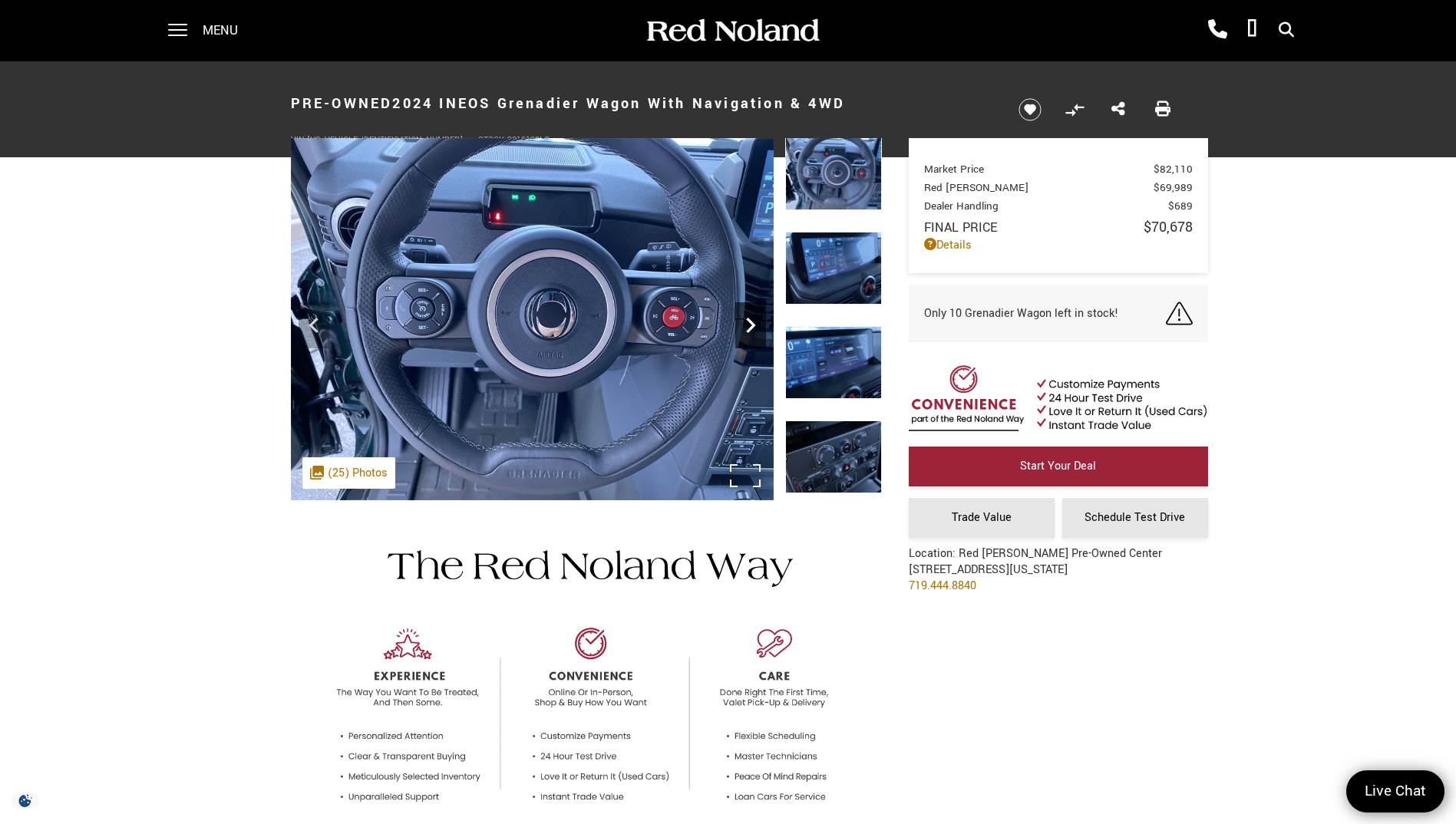
click at [751, 322] on icon "Next" at bounding box center [751, 325] width 9 height 16
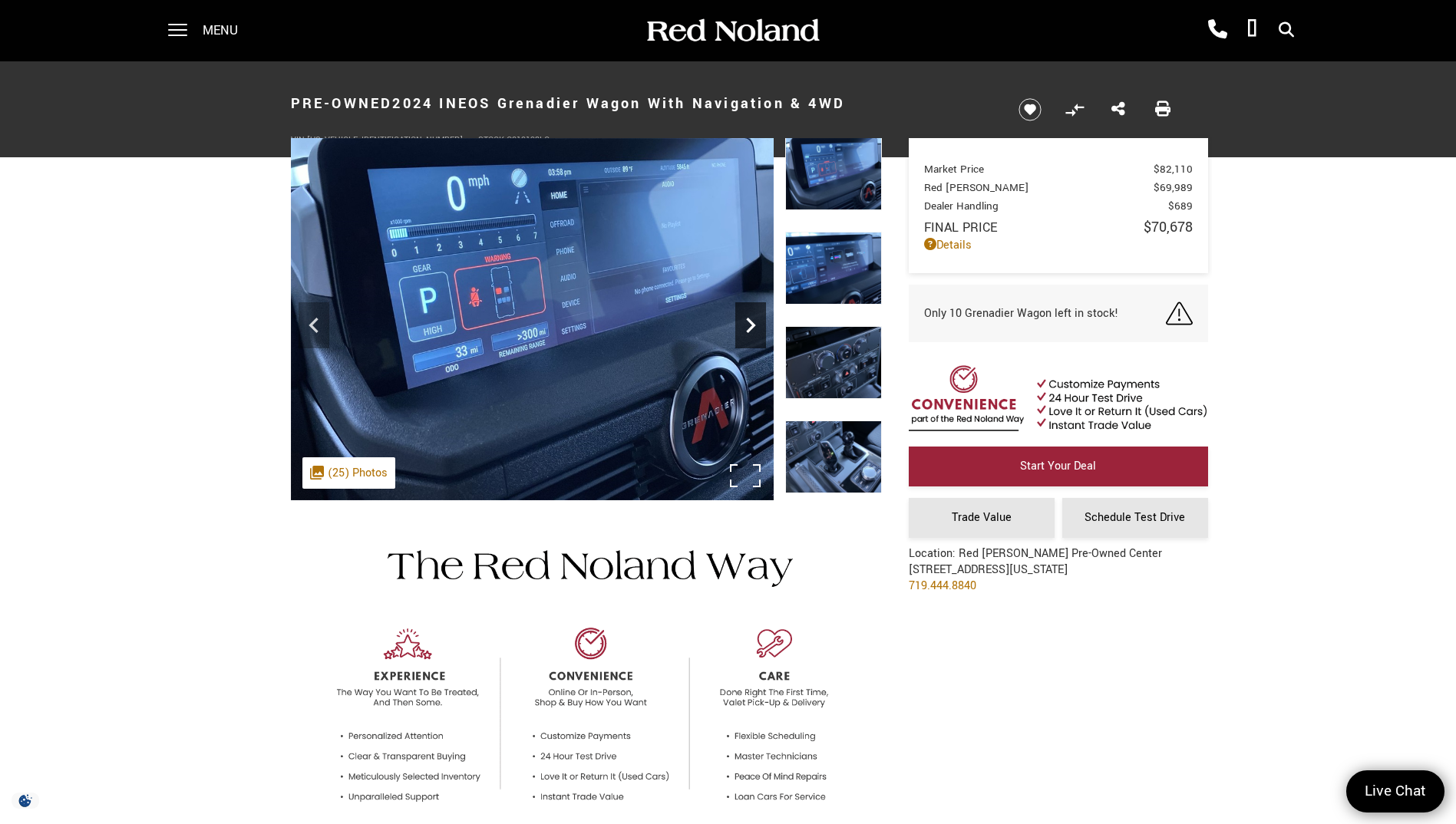
click at [752, 322] on icon "Next" at bounding box center [750, 325] width 30 height 30
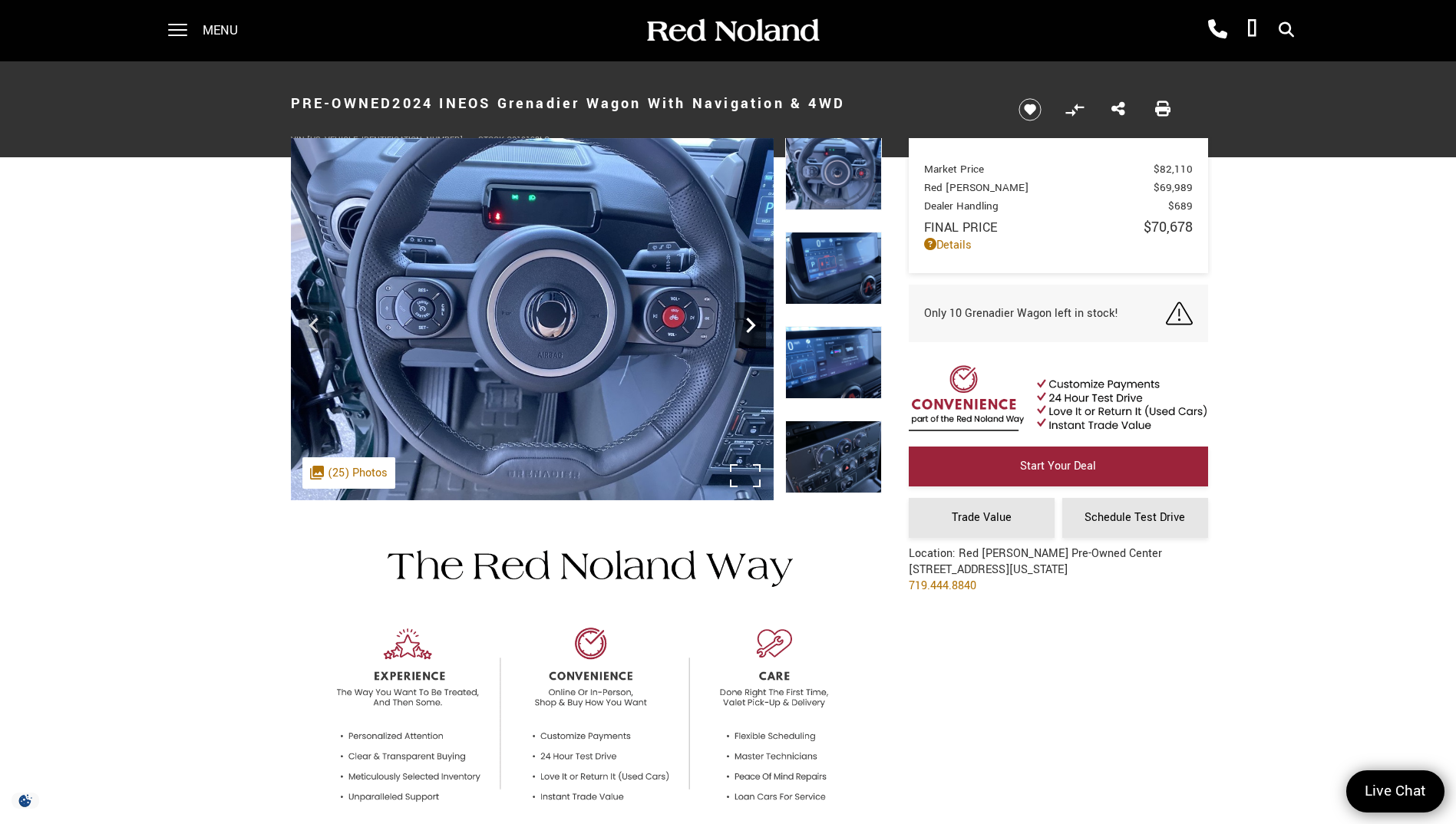
click at [753, 322] on icon "Next" at bounding box center [750, 325] width 30 height 30
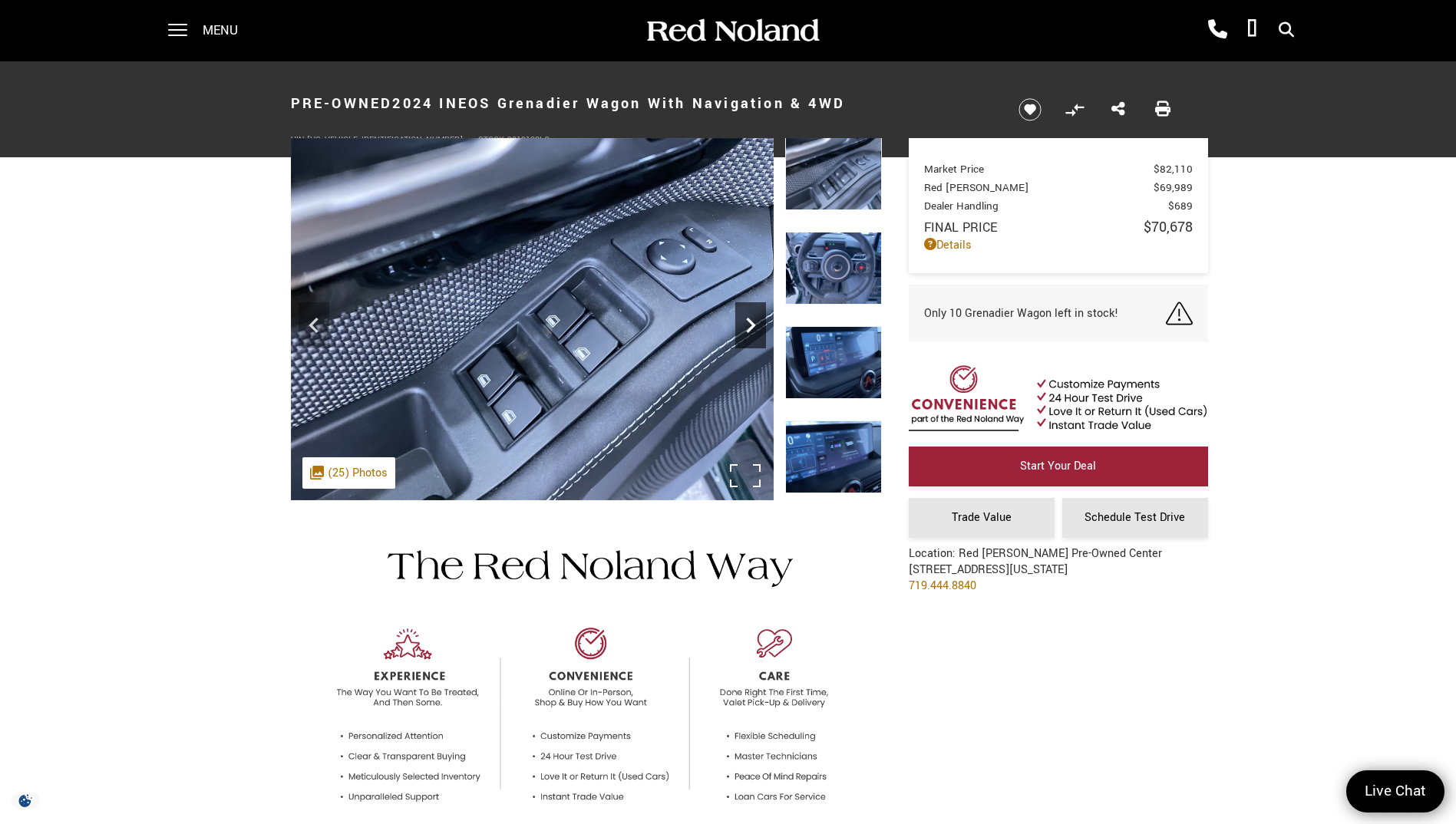
click at [753, 322] on icon "Next" at bounding box center [750, 325] width 30 height 30
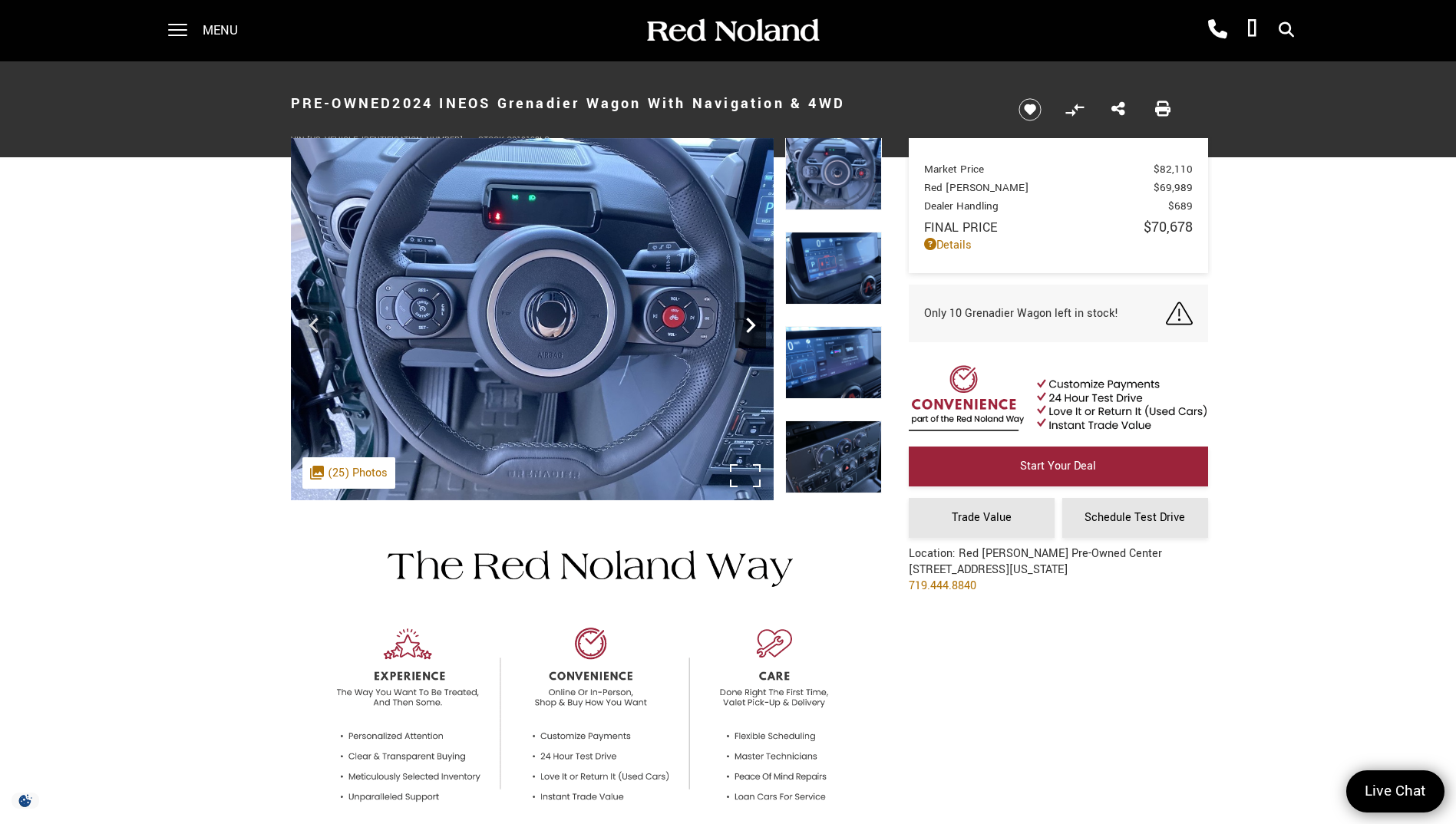
click at [754, 320] on icon "Next" at bounding box center [750, 325] width 30 height 30
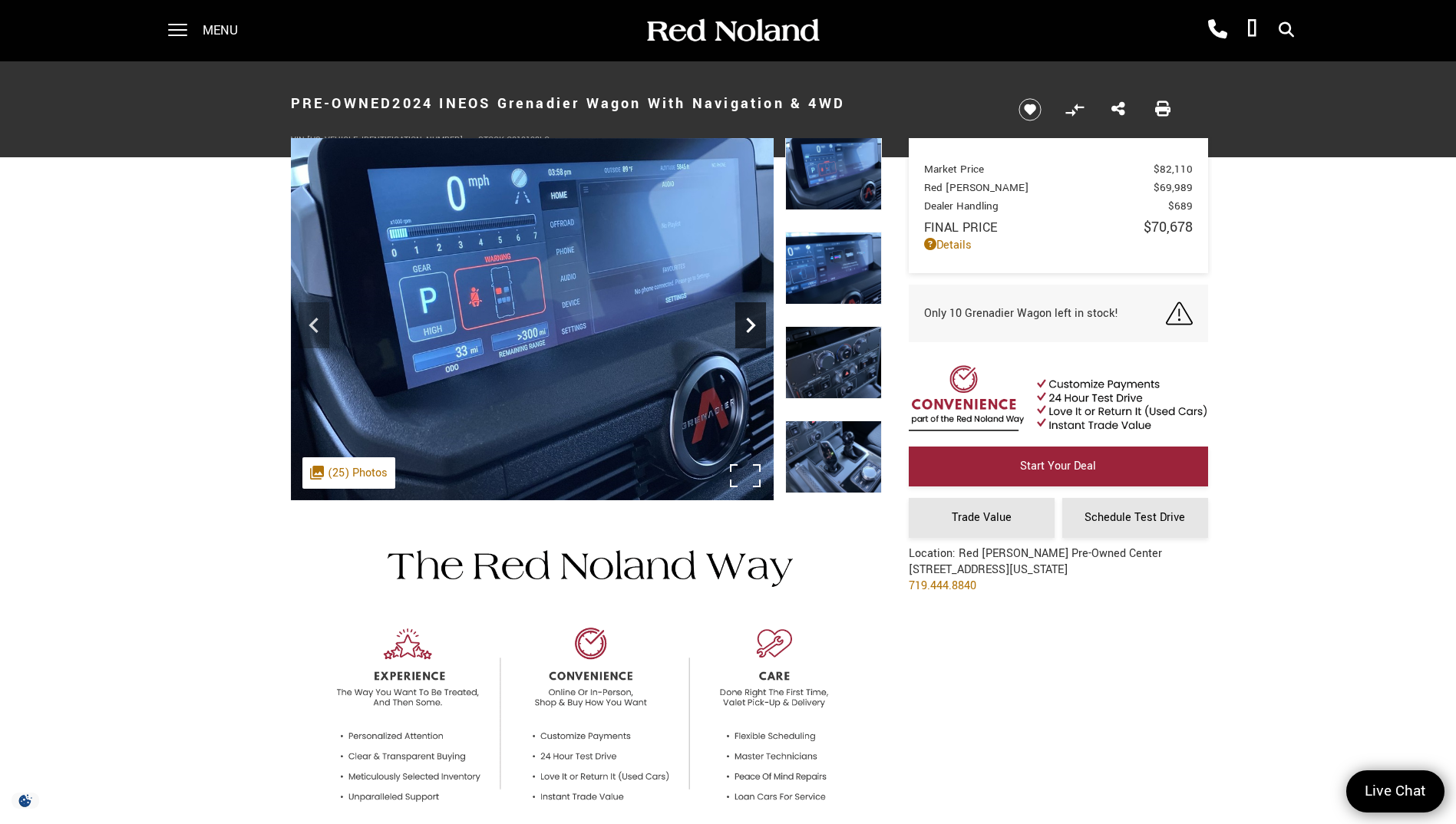
click at [754, 320] on icon "Next" at bounding box center [750, 325] width 30 height 30
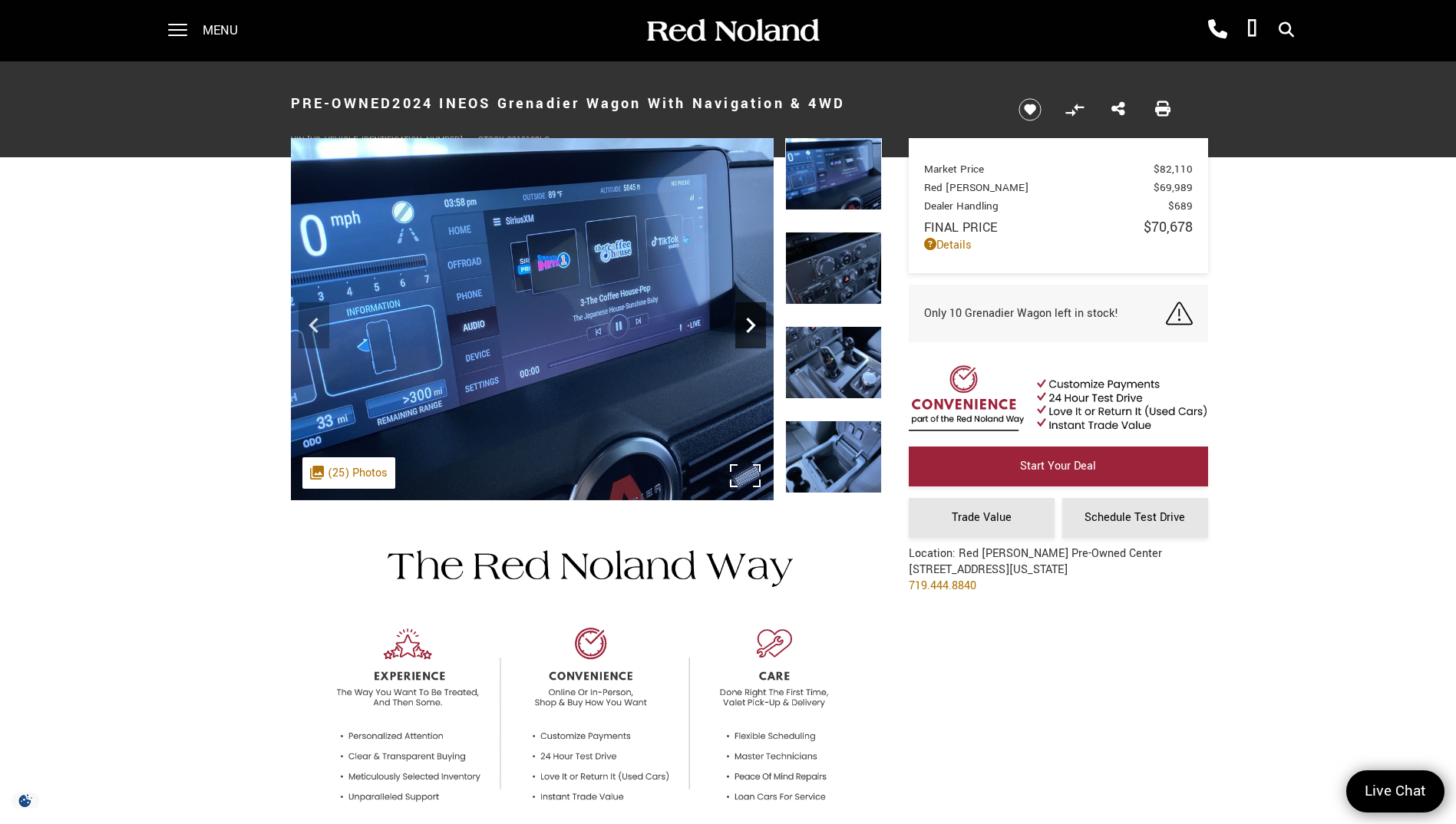
click at [754, 320] on icon "Next" at bounding box center [750, 325] width 30 height 30
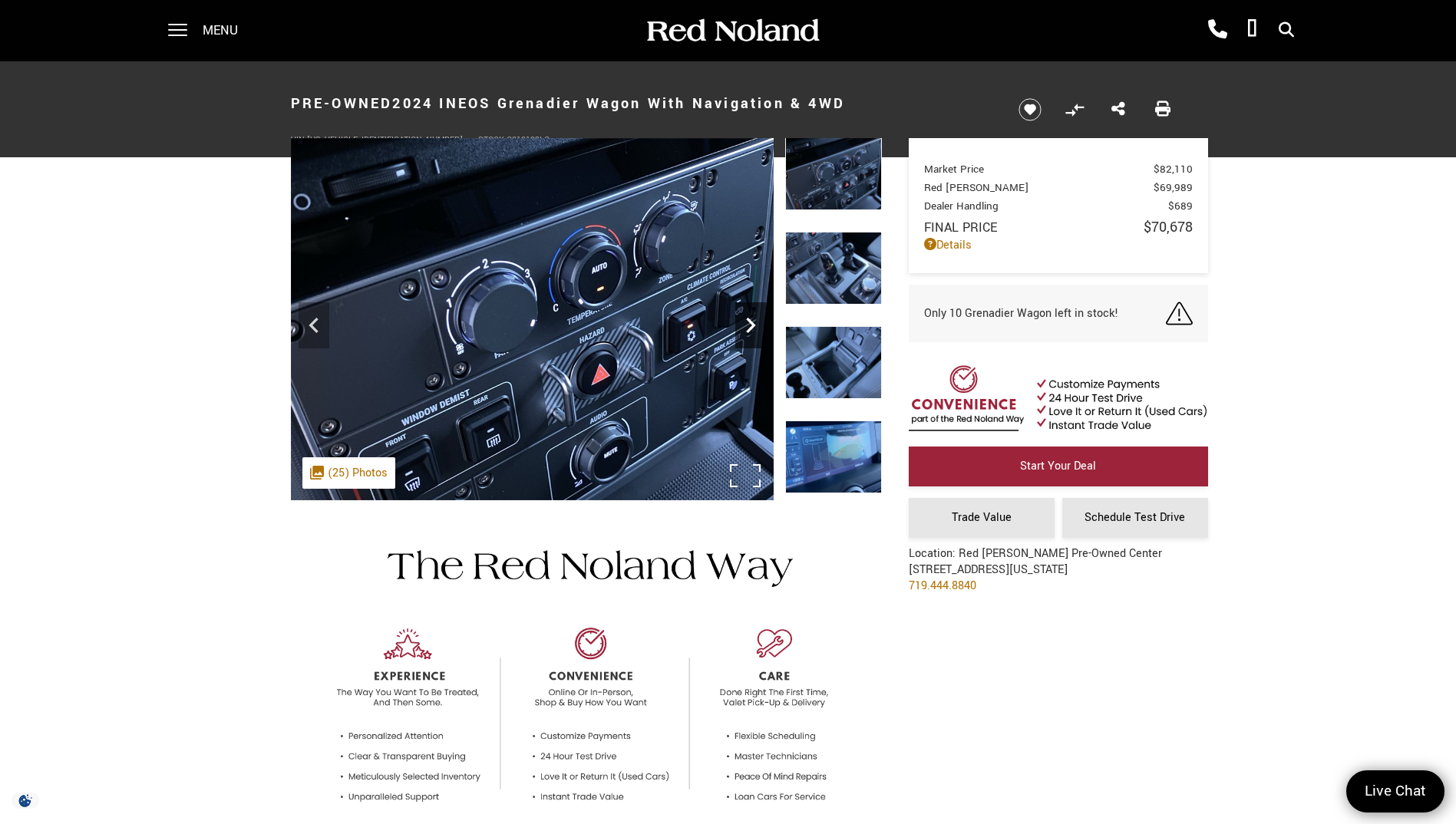
click at [754, 320] on icon "Next" at bounding box center [750, 325] width 30 height 30
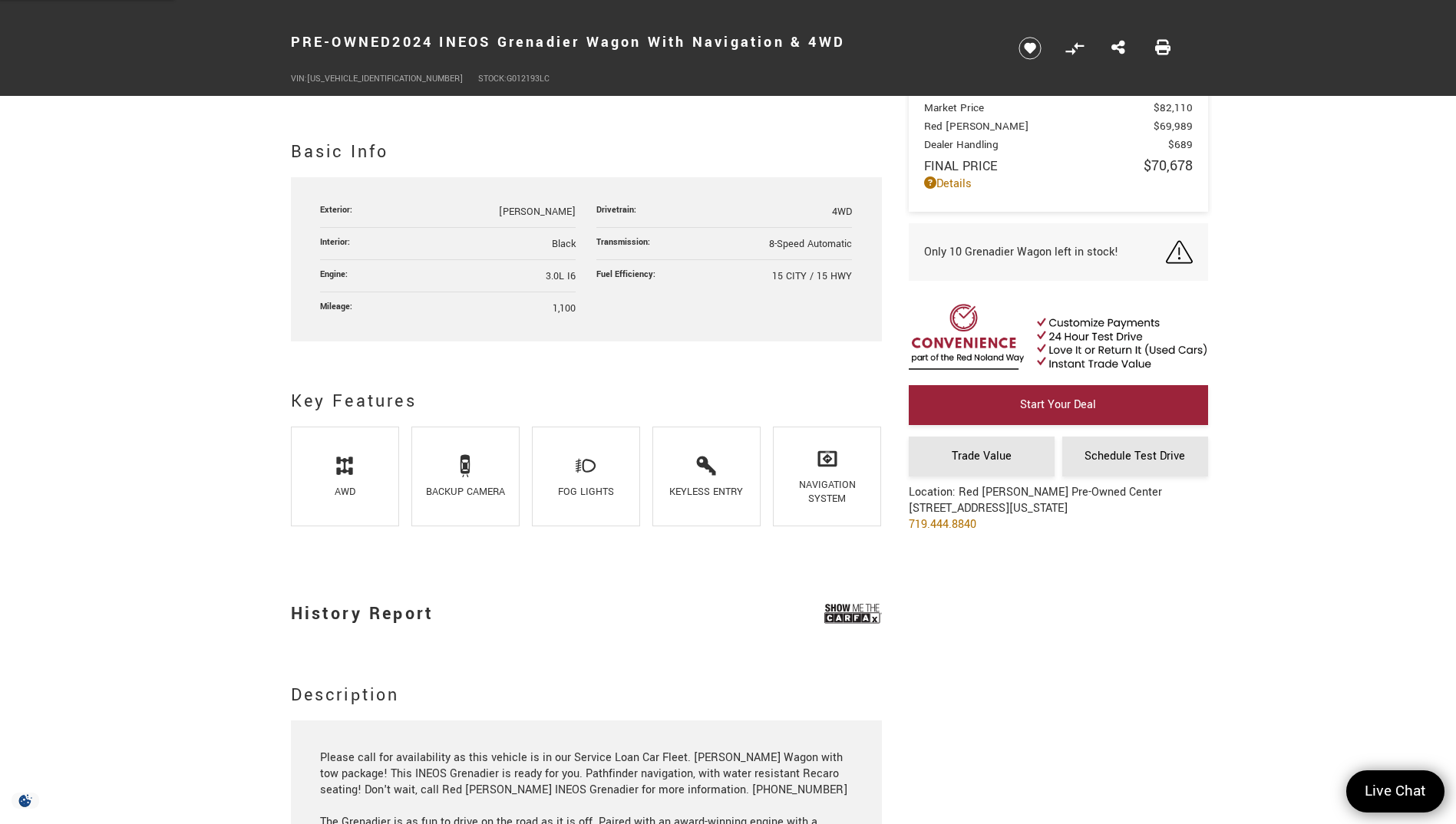
scroll to position [768, 0]
